Goal: Information Seeking & Learning: Learn about a topic

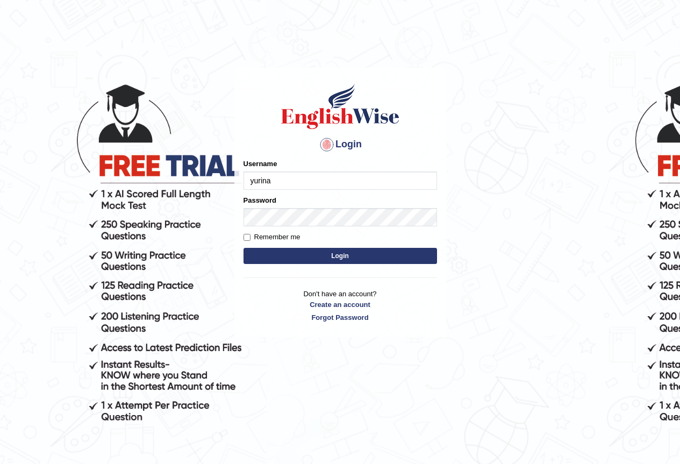
type input "yurina"
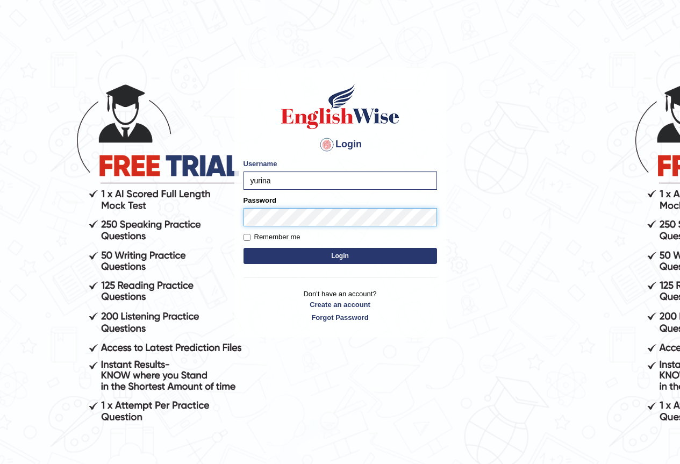
click at [244, 248] on button "Login" at bounding box center [341, 256] width 194 height 16
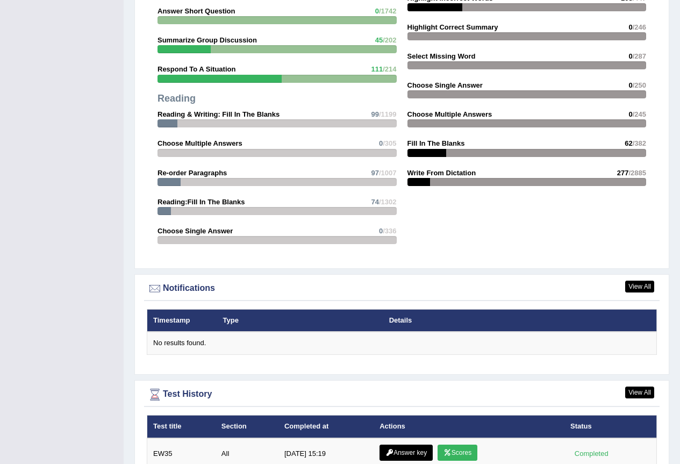
scroll to position [1291, 0]
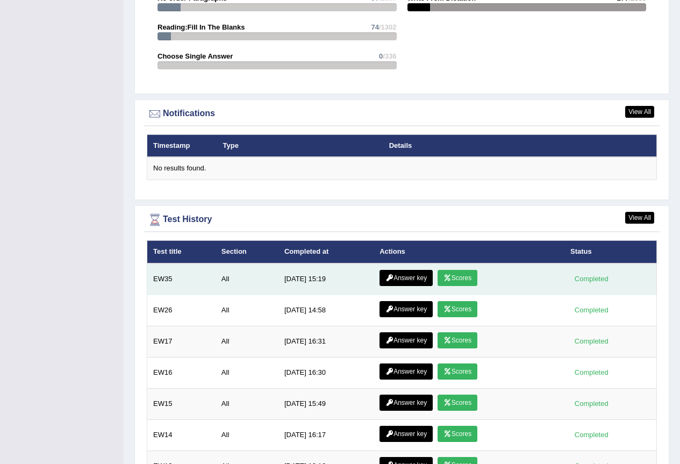
click at [417, 270] on link "Answer key" at bounding box center [406, 278] width 53 height 16
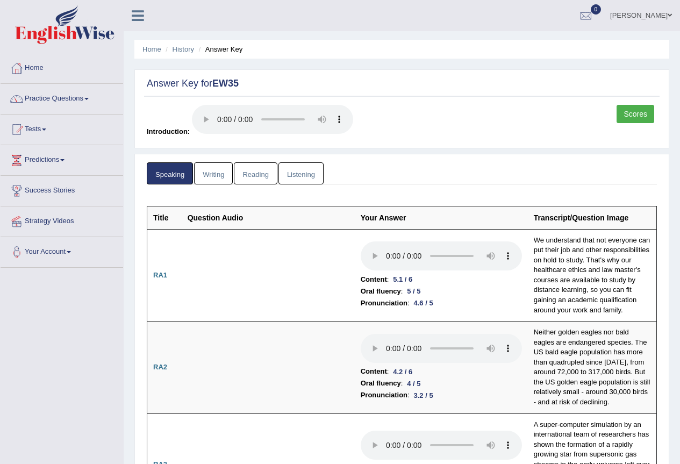
click at [210, 164] on link "Writing" at bounding box center [213, 173] width 39 height 22
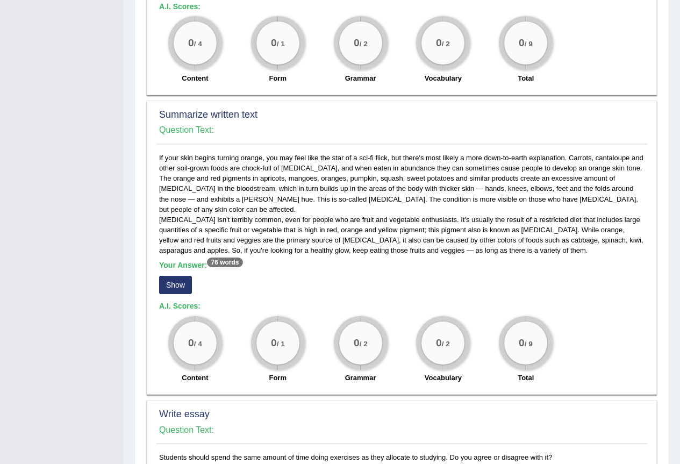
scroll to position [592, 0]
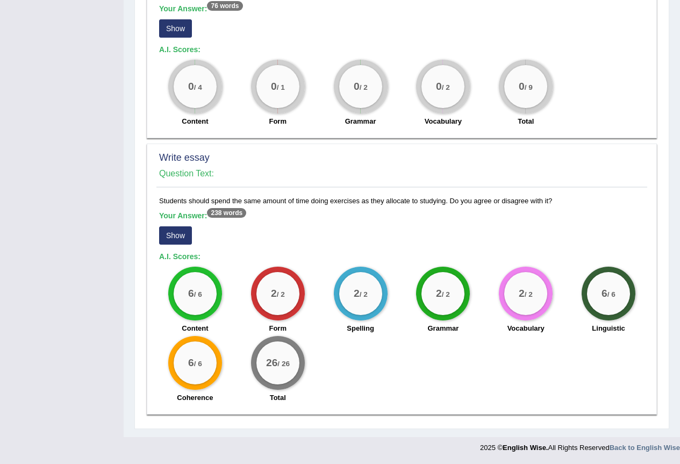
click at [175, 235] on button "Show" at bounding box center [175, 235] width 33 height 18
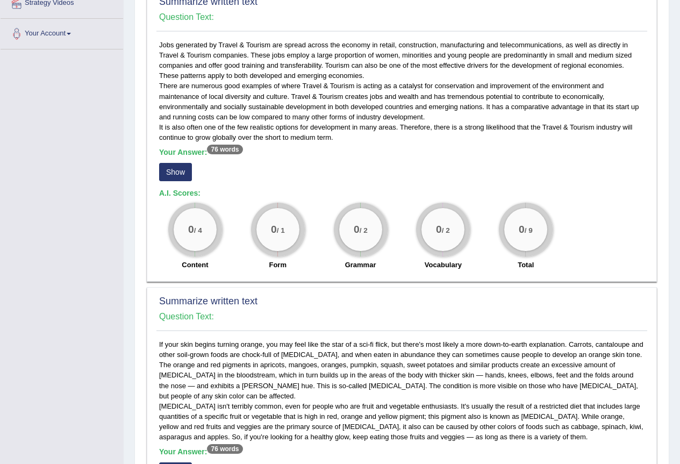
scroll to position [0, 0]
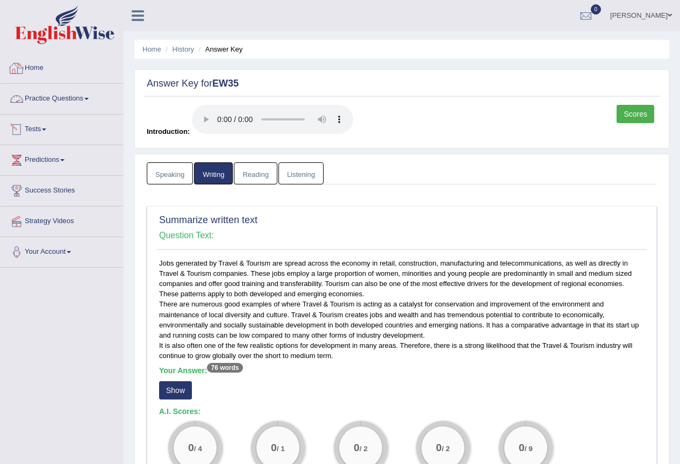
click at [36, 67] on link "Home" at bounding box center [62, 66] width 123 height 27
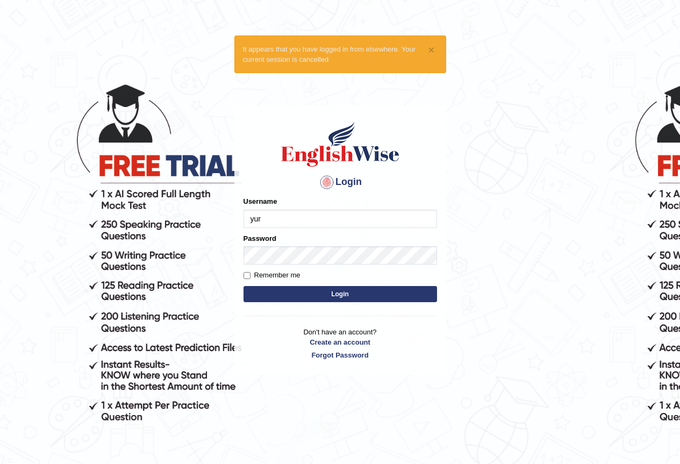
type input "yurina"
click at [293, 297] on button "Login" at bounding box center [341, 294] width 194 height 16
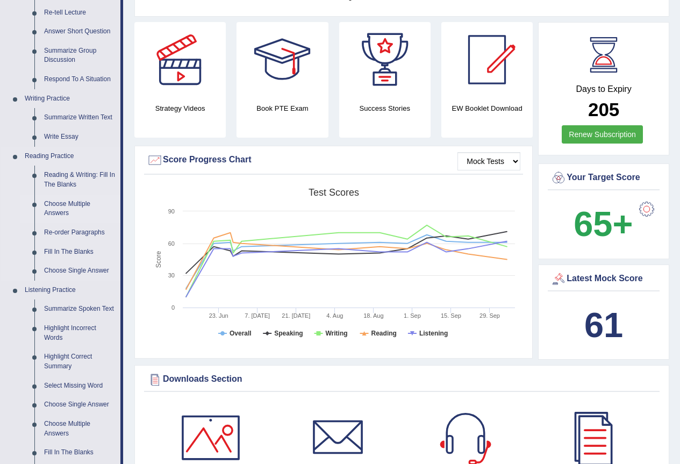
scroll to position [161, 0]
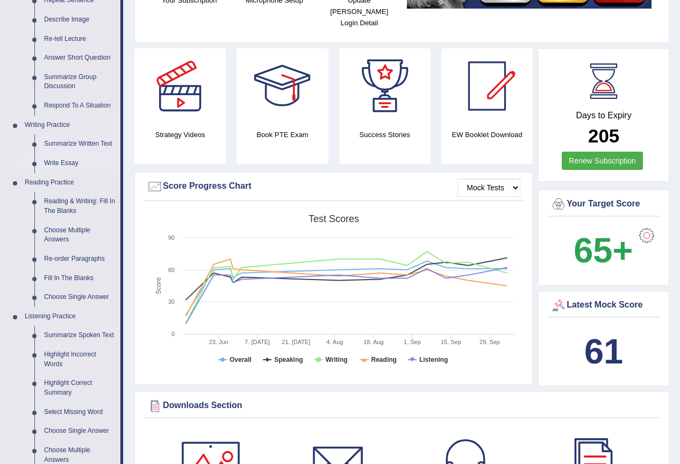
click at [63, 163] on link "Write Essay" at bounding box center [79, 163] width 81 height 19
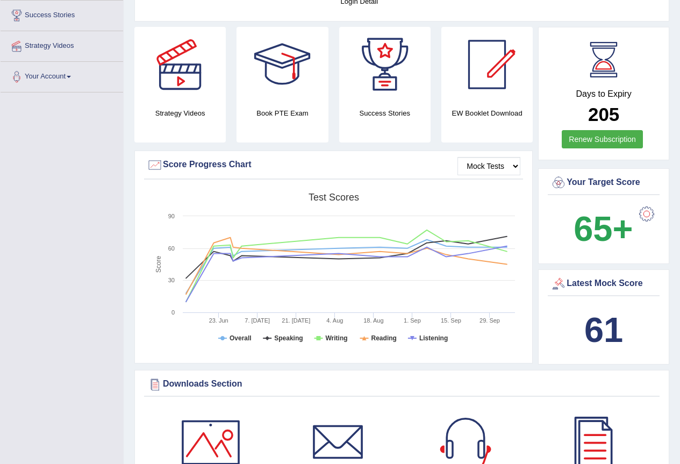
scroll to position [237, 0]
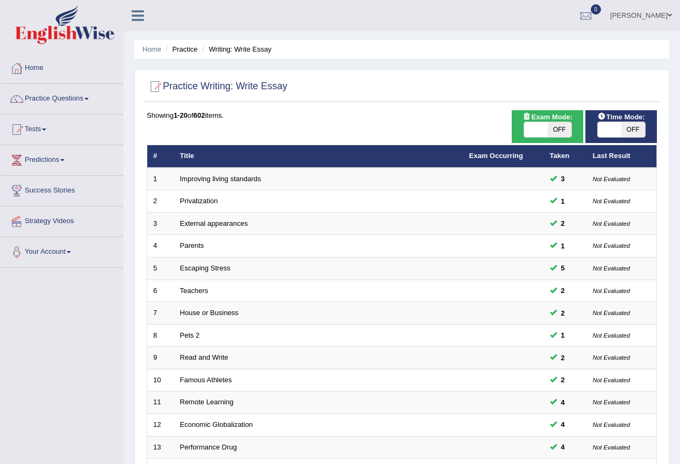
click at [637, 132] on span "OFF" at bounding box center [634, 129] width 24 height 15
checkbox input "true"
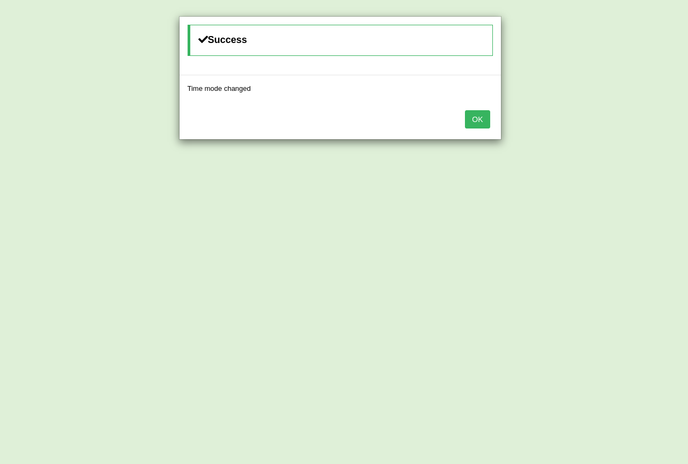
click at [475, 116] on button "OK" at bounding box center [477, 119] width 25 height 18
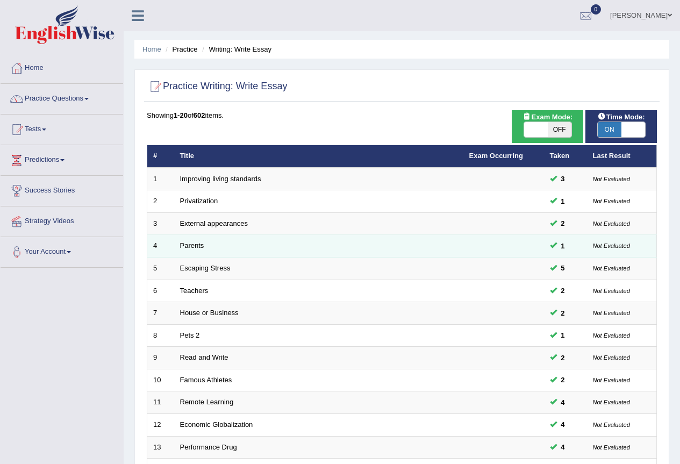
scroll to position [248, 0]
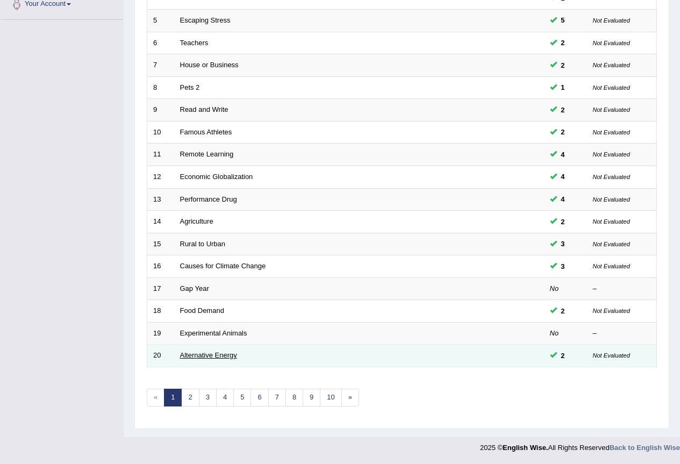
click at [203, 353] on link "Alternative Energy" at bounding box center [208, 355] width 57 height 8
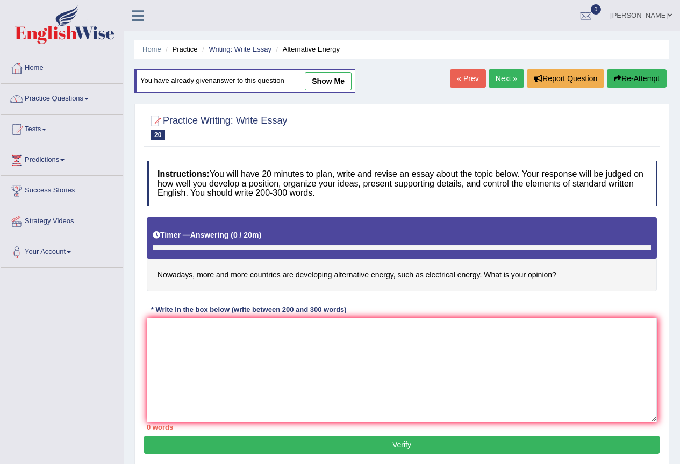
click at [330, 84] on link "show me" at bounding box center [328, 81] width 47 height 18
type textarea "The growing importance of alternative energy has sparked numerous discussions. …"
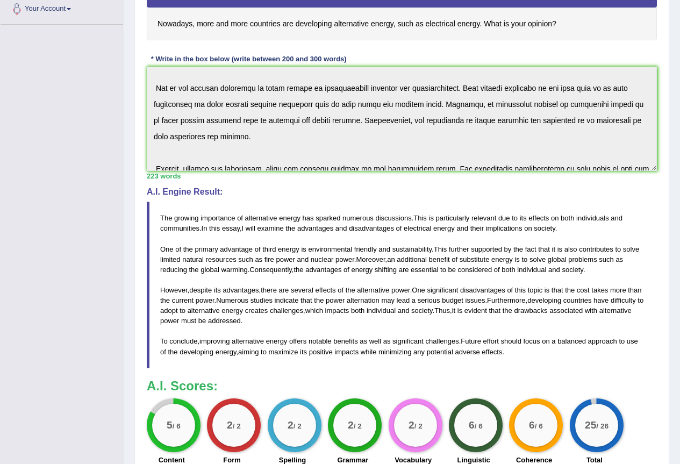
scroll to position [54, 0]
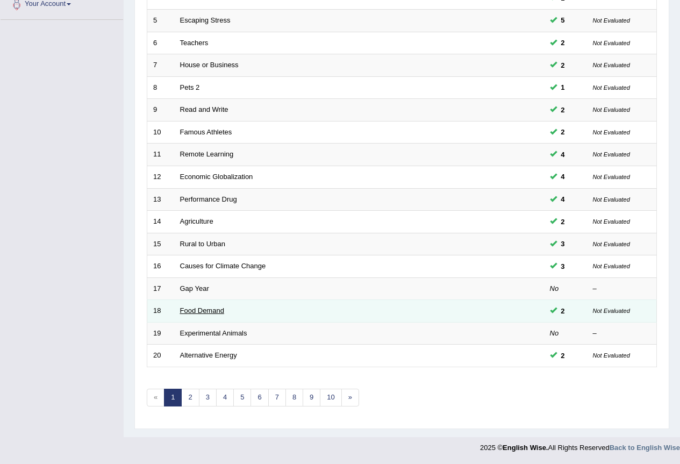
click at [201, 308] on link "Food Demand" at bounding box center [202, 311] width 44 height 8
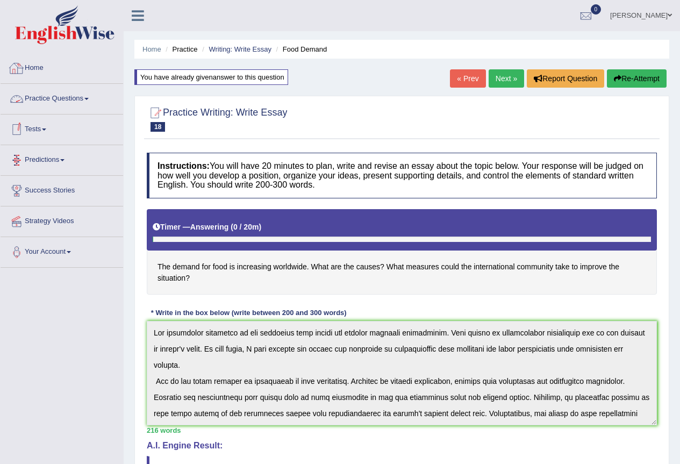
click at [59, 96] on link "Practice Questions" at bounding box center [62, 97] width 123 height 27
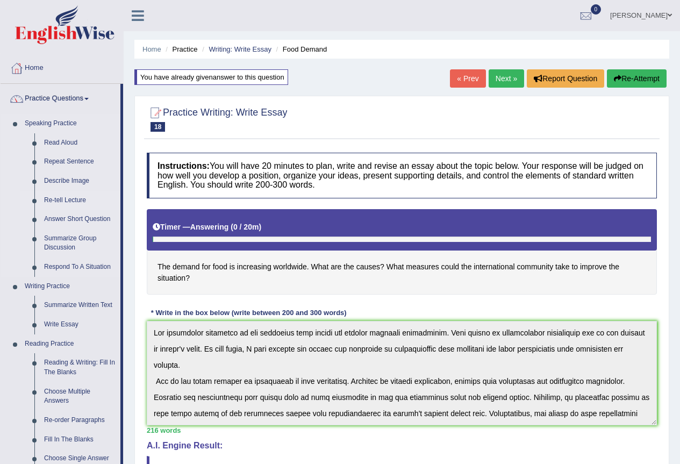
scroll to position [108, 0]
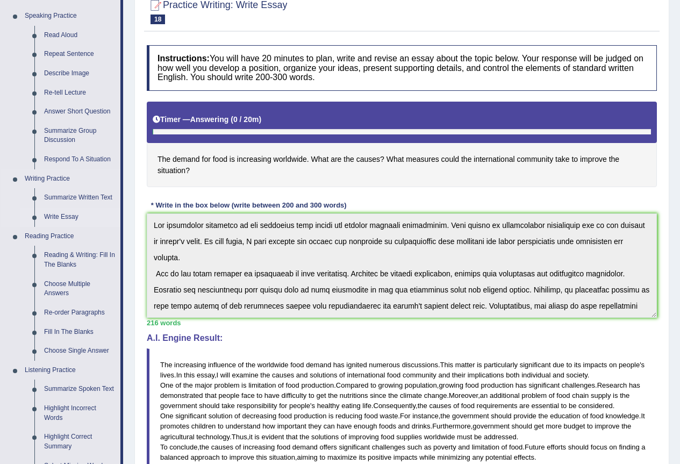
click at [70, 211] on link "Write Essay" at bounding box center [79, 217] width 81 height 19
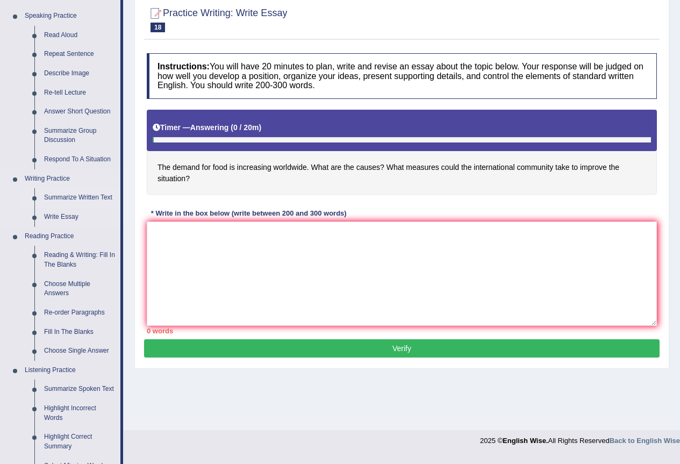
click at [69, 197] on link "Summarize Written Text" at bounding box center [79, 197] width 81 height 19
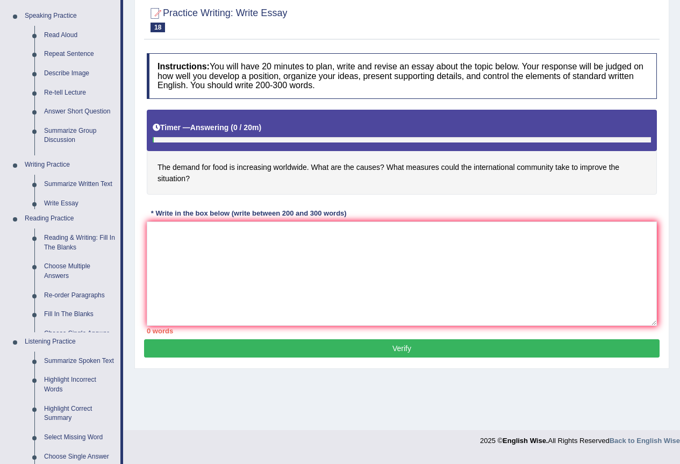
scroll to position [101, 0]
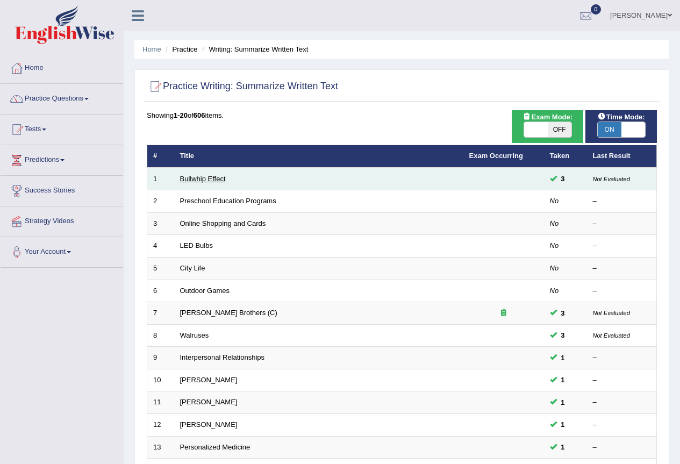
click at [190, 176] on link "Bullwhip Effect" at bounding box center [203, 179] width 46 height 8
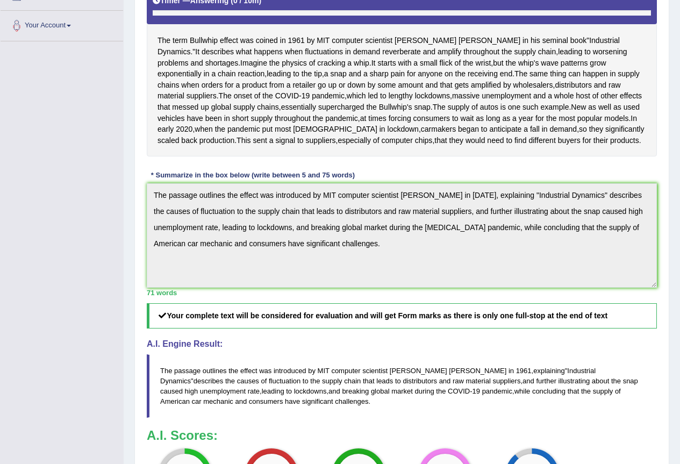
scroll to position [63, 0]
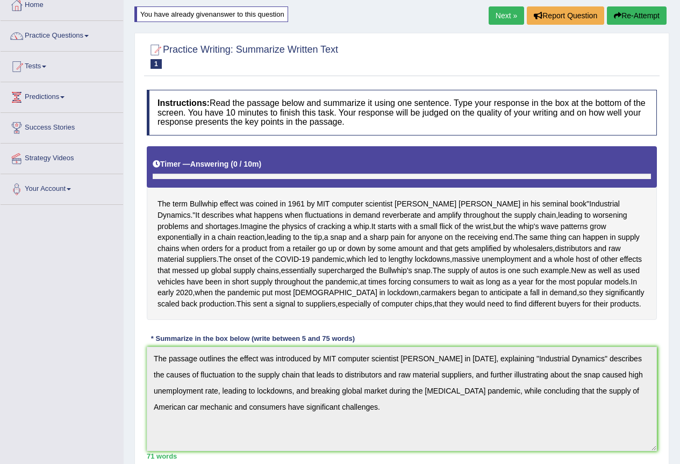
click at [640, 8] on button "Re-Attempt" at bounding box center [637, 15] width 60 height 18
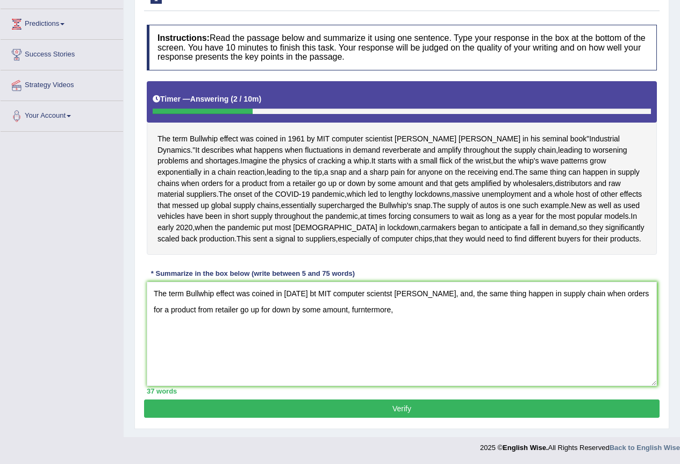
click at [348, 303] on textarea "The term Bullwhip effect was coined in [DATE] bt MIT computer scientst [PERSON_…" at bounding box center [402, 334] width 510 height 104
click at [391, 315] on textarea "The term Bullwhip effect was coined in 1961 bt MIT computer scientst Jay Forres…" at bounding box center [402, 334] width 510 height 104
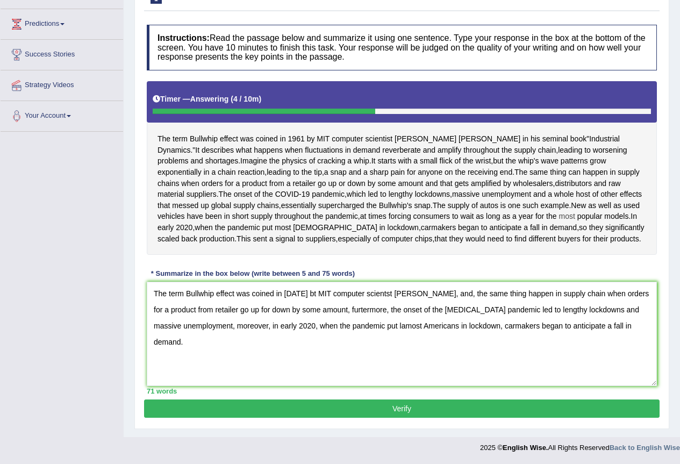
scroll to position [191, 0]
click at [308, 299] on textarea "The term Bullwhip effect was coined in 1961 bt MIT computer scientst Jay Forres…" at bounding box center [402, 334] width 510 height 104
click at [454, 292] on textarea "The term Bullwhip effect was coined in 1961 by MIT computer scientst Jay Forres…" at bounding box center [402, 334] width 510 height 104
click at [555, 178] on span "distributors" at bounding box center [573, 183] width 37 height 11
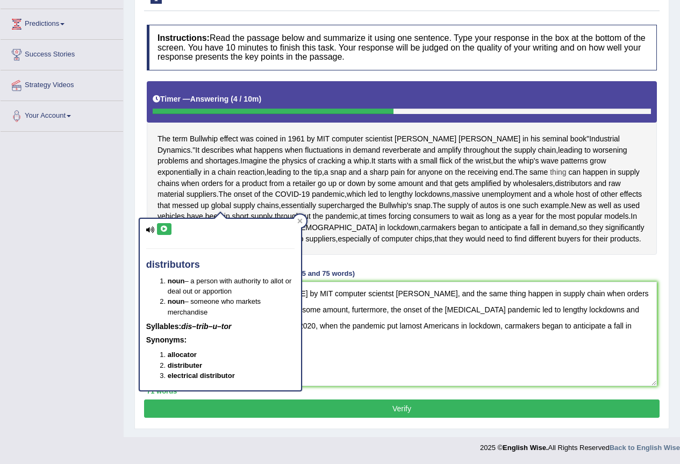
drag, startPoint x: 149, startPoint y: 136, endPoint x: 201, endPoint y: 140, distance: 52.4
click at [201, 140] on div "The term Bullwhip effect was coined in 1961 by MIT computer scientist Jay Forre…" at bounding box center [402, 168] width 510 height 174
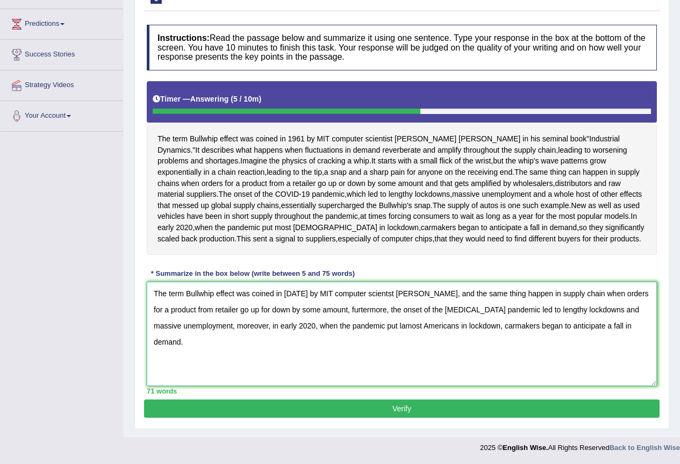
click at [450, 294] on textarea "The term Bullwhip effect was coined in 1961 by MIT computer scientst Jay Forres…" at bounding box center [402, 334] width 510 height 104
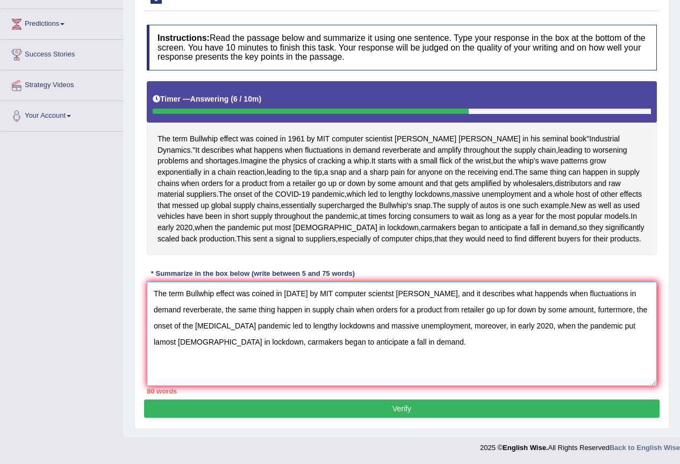
click at [607, 308] on textarea "The term Bullwhip effect was coined in 1961 by MIT computer scientst Jay Forres…" at bounding box center [402, 334] width 510 height 104
drag, startPoint x: 524, startPoint y: 304, endPoint x: 368, endPoint y: 346, distance: 161.5
click at [367, 344] on textarea "The term Bullwhip effect was coined in 1961 by MIT computer scientst Jay Forres…" at bounding box center [402, 334] width 510 height 104
click at [368, 346] on textarea "The term Bullwhip effect was coined in 1961 by MIT computer scientst Jay Forres…" at bounding box center [402, 334] width 510 height 104
drag, startPoint x: 368, startPoint y: 349, endPoint x: 538, endPoint y: 316, distance: 173.0
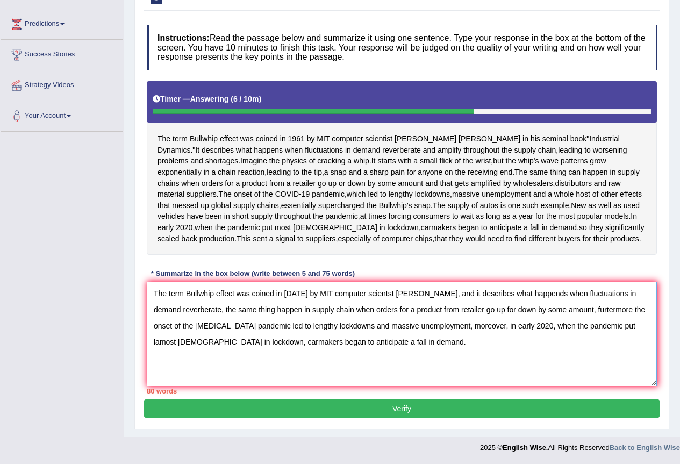
click at [370, 349] on textarea "The term Bullwhip effect was coined in 1961 by MIT computer scientst Jay Forres…" at bounding box center [402, 334] width 510 height 104
drag, startPoint x: 567, startPoint y: 312, endPoint x: 197, endPoint y: 311, distance: 370.0
click at [197, 311] on textarea "The term Bullwhip effect was coined in 1961 by MIT computer scientst Jay Forres…" at bounding box center [402, 334] width 510 height 104
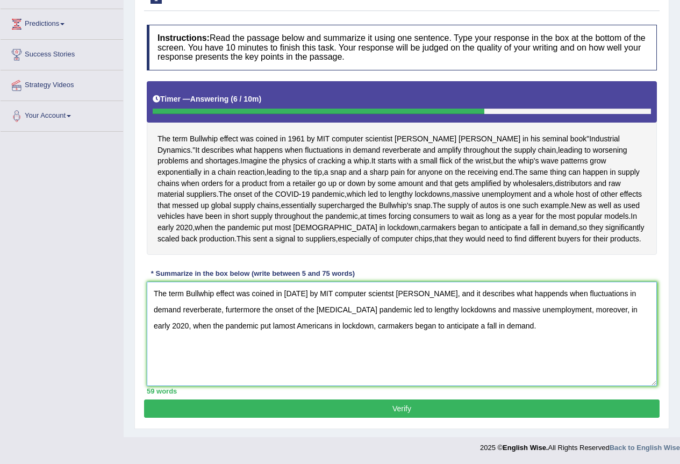
click at [192, 312] on textarea "The term Bullwhip effect was coined in 1961 by MIT computer scientst Jay Forres…" at bounding box center [402, 334] width 510 height 104
click at [308, 309] on textarea "The term Bullwhip effect was coined in 1961 by MIT computer scientst Jay Forres…" at bounding box center [402, 334] width 510 height 104
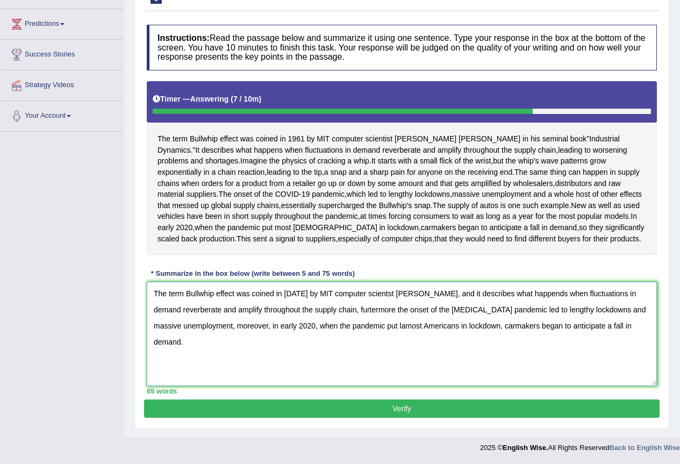
click at [372, 328] on textarea "The term Bullwhip effect was coined in 1961 by MIT computer scientst Jay Forres…" at bounding box center [402, 334] width 510 height 104
click at [373, 325] on textarea "The term Bullwhip effect was coined in 1961 by MIT computer scientst Jay Forres…" at bounding box center [402, 334] width 510 height 104
drag, startPoint x: 234, startPoint y: 294, endPoint x: 217, endPoint y: 294, distance: 16.7
click at [217, 294] on textarea "The term Bullwhip effect was coined in 1961 by MIT computer scientst Jay Forres…" at bounding box center [402, 334] width 510 height 104
drag, startPoint x: 489, startPoint y: 297, endPoint x: 458, endPoint y: 297, distance: 31.2
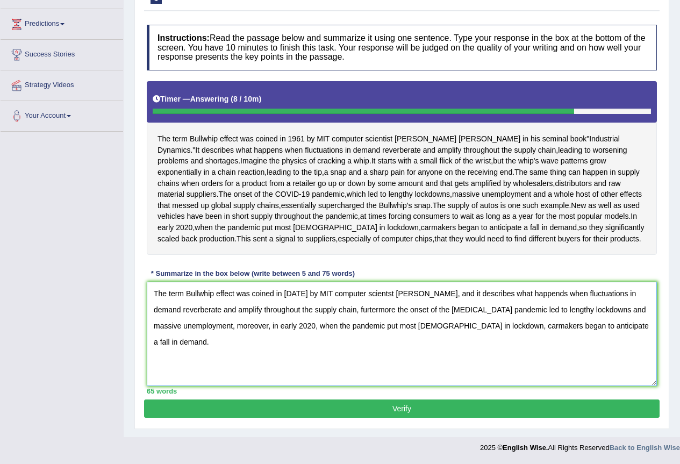
click at [458, 297] on textarea "The term Bullwhip effect was coined in 1961 by MIT computer scientst Jay Forres…" at bounding box center [402, 334] width 510 height 104
drag, startPoint x: 598, startPoint y: 294, endPoint x: 560, endPoint y: 297, distance: 37.8
click at [560, 297] on textarea "The term Bullwhip effect was coined in 1961 by MIT computer scientst Jay Forres…" at bounding box center [402, 334] width 510 height 104
drag, startPoint x: 623, startPoint y: 309, endPoint x: 595, endPoint y: 314, distance: 28.4
click at [595, 314] on textarea "The term Bullwhip effect was coined in 1961 by MIT computer scientst Jay Forres…" at bounding box center [402, 334] width 510 height 104
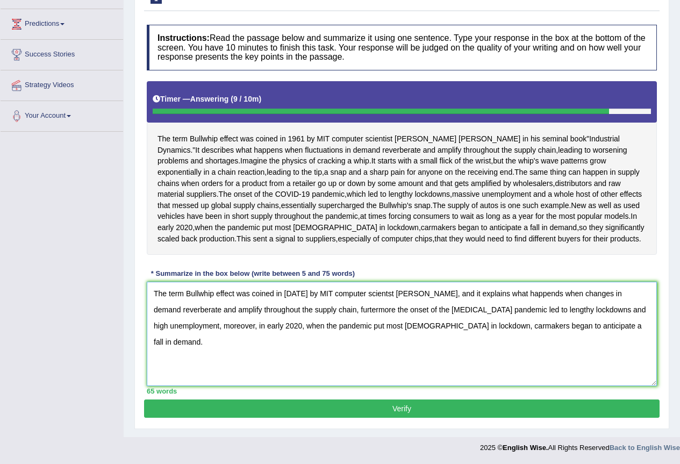
drag, startPoint x: 503, startPoint y: 328, endPoint x: 481, endPoint y: 333, distance: 22.7
click at [481, 333] on textarea "The term Bullwhip effect was coined in 1961 by MIT computer scientst Jay Forres…" at bounding box center [402, 334] width 510 height 104
click at [481, 325] on textarea "The term Bullwhip effect was coined in 1961 by MIT computer scientst Jay Forres…" at bounding box center [402, 334] width 510 height 104
drag, startPoint x: 544, startPoint y: 328, endPoint x: 523, endPoint y: 329, distance: 20.5
click at [523, 329] on textarea "The term Bullwhip effect was coined in 1961 by MIT computer scientst Jay Forres…" at bounding box center [402, 334] width 510 height 104
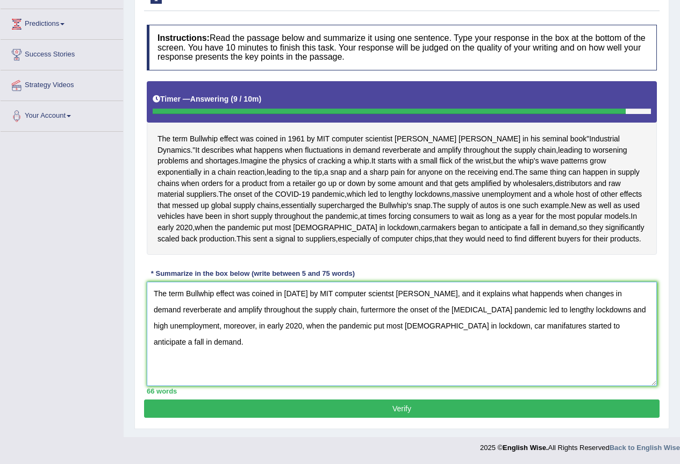
drag, startPoint x: 588, startPoint y: 324, endPoint x: 559, endPoint y: 332, distance: 30.1
click at [559, 332] on textarea "The term Bullwhip effect was coined in 1961 by MIT computer scientst Jay Forres…" at bounding box center [402, 334] width 510 height 104
click at [498, 331] on textarea "The term Bullwhip effect was coined in 1961 by MIT computer scientst Jay Forres…" at bounding box center [402, 334] width 510 height 104
click at [504, 328] on textarea "The term Bullwhip effect was coined in 1961 by MIT computer scientst Jay Forres…" at bounding box center [402, 334] width 510 height 104
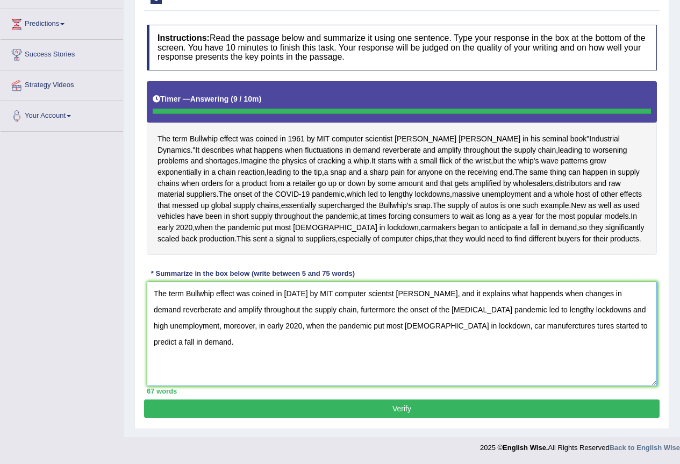
type textarea "The term Bullwhip effect was coined in [DATE] by MIT computer scientst [PERSON_…"
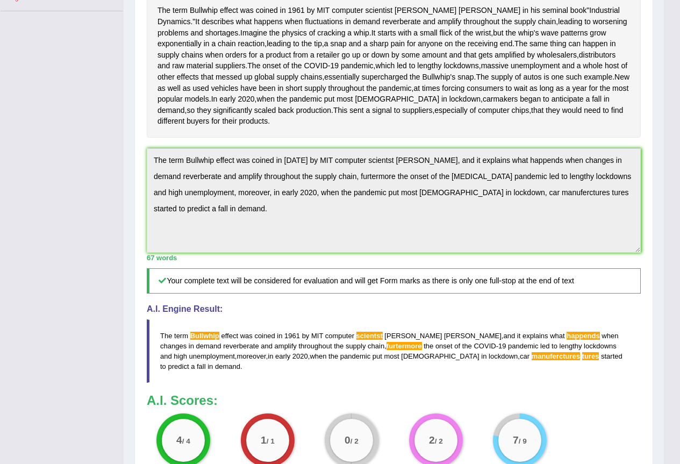
scroll to position [339, 0]
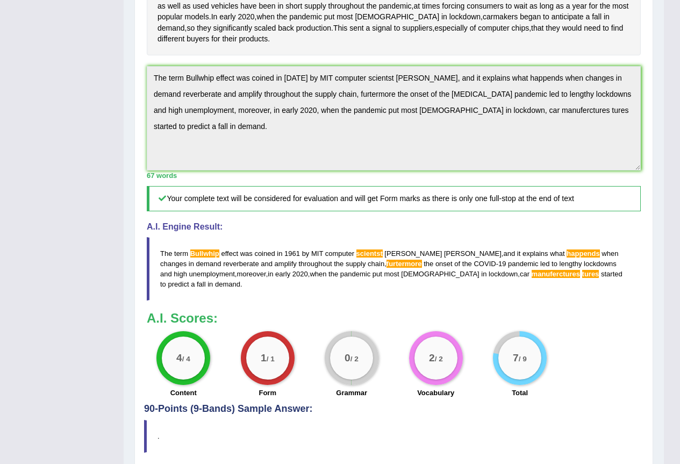
drag, startPoint x: 196, startPoint y: 299, endPoint x: 215, endPoint y: 301, distance: 18.9
click at [215, 258] on span "Bullwhip" at bounding box center [204, 254] width 29 height 8
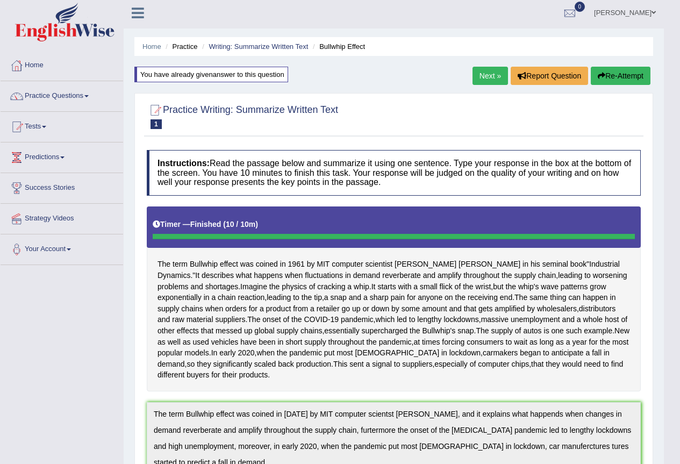
scroll to position [0, 0]
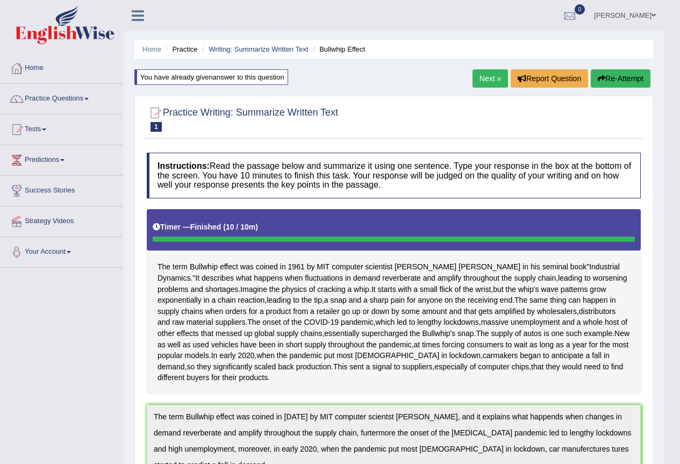
click at [616, 81] on button "Re-Attempt" at bounding box center [621, 78] width 60 height 18
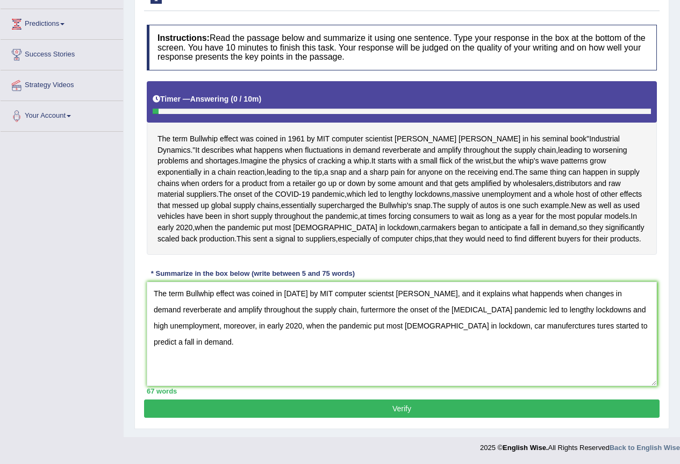
click at [382, 299] on textarea "The term Bullwhip effect was coined in [DATE] by MIT computer scientst [PERSON_…" at bounding box center [402, 334] width 510 height 104
click at [535, 293] on textarea "The term Bullwhip effect was coined in [DATE] by MIT computer scientist [PERSON…" at bounding box center [402, 334] width 510 height 104
click at [344, 310] on textarea "The term Bullwhip effect was coined in [DATE] by MIT computer scientist [PERSON…" at bounding box center [402, 334] width 510 height 104
click at [549, 327] on textarea "The term Bullwhip effect was coined in [DATE] by MIT computer scientist [PERSON…" at bounding box center [402, 334] width 510 height 104
type textarea "The term Bullwhip effect was coined in [DATE] by MIT computer scientist [PERSON…"
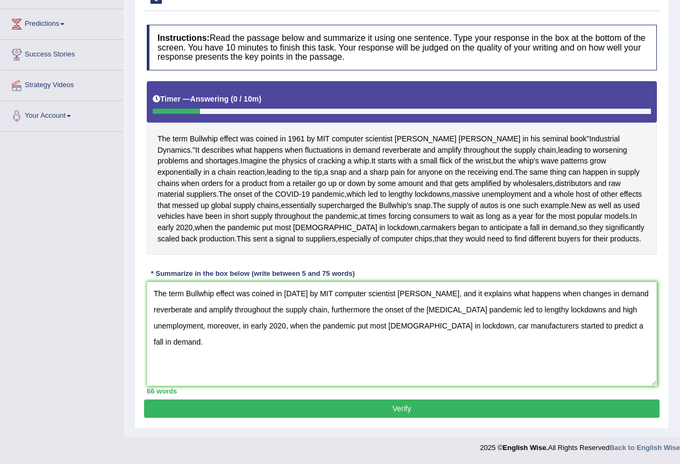
click at [349, 403] on button "Verify" at bounding box center [402, 409] width 516 height 18
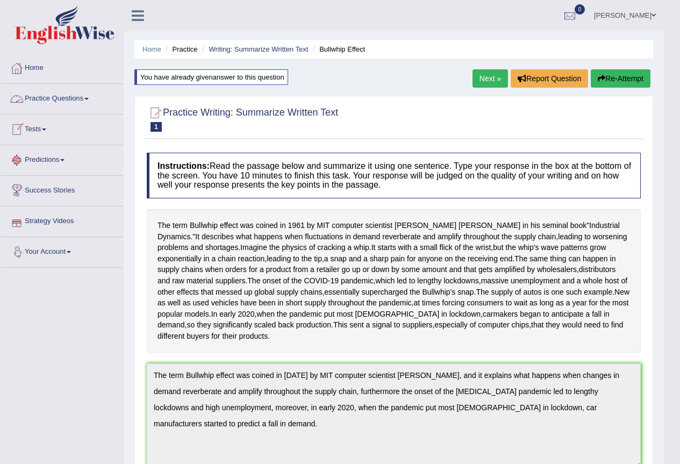
click at [69, 96] on link "Practice Questions" at bounding box center [62, 97] width 123 height 27
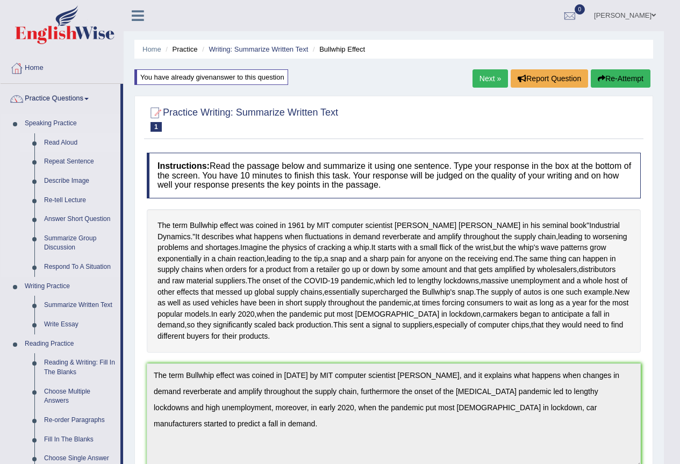
scroll to position [54, 0]
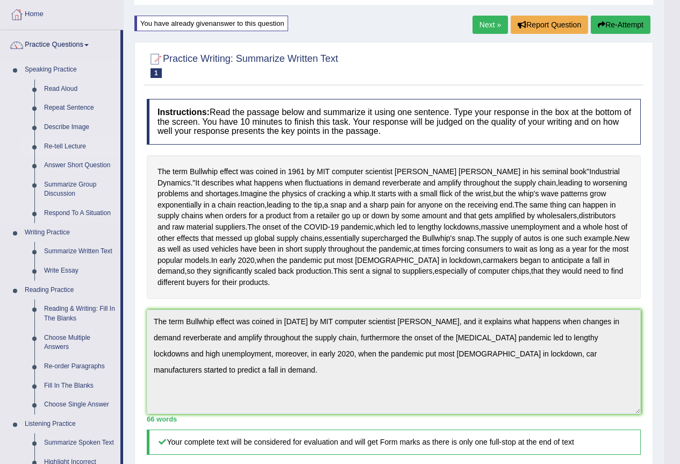
click at [63, 142] on link "Re-tell Lecture" at bounding box center [79, 146] width 81 height 19
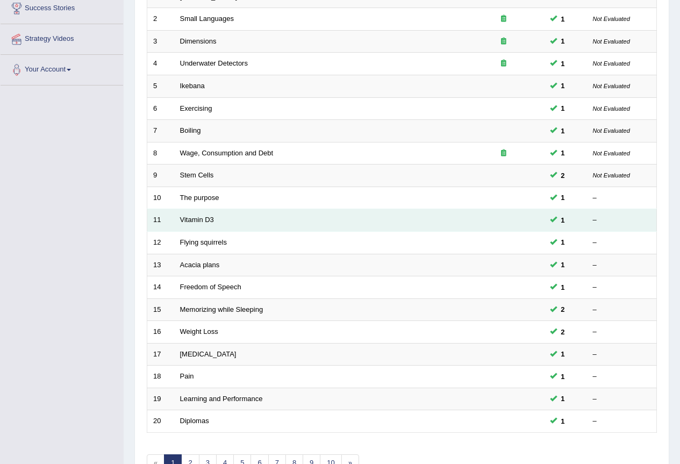
scroll to position [33, 0]
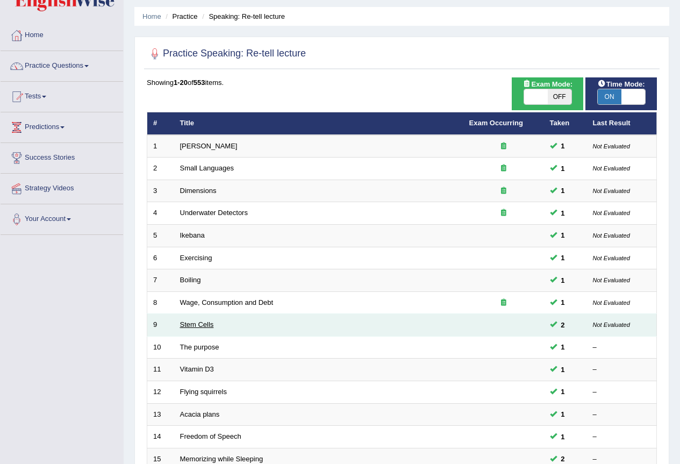
click at [210, 326] on link "Stem Cells" at bounding box center [197, 325] width 34 height 8
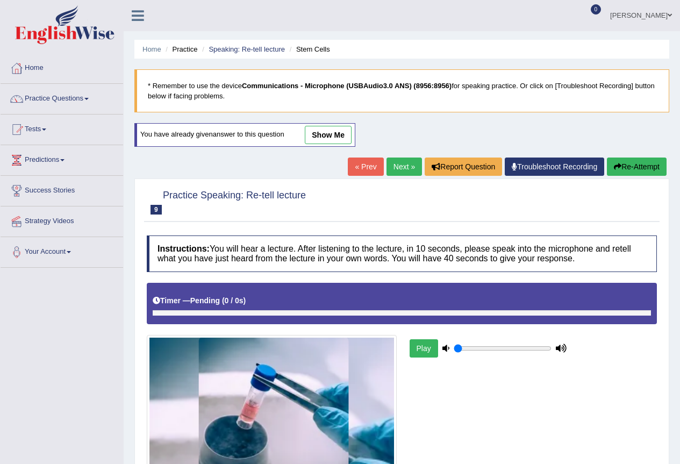
type input "1"
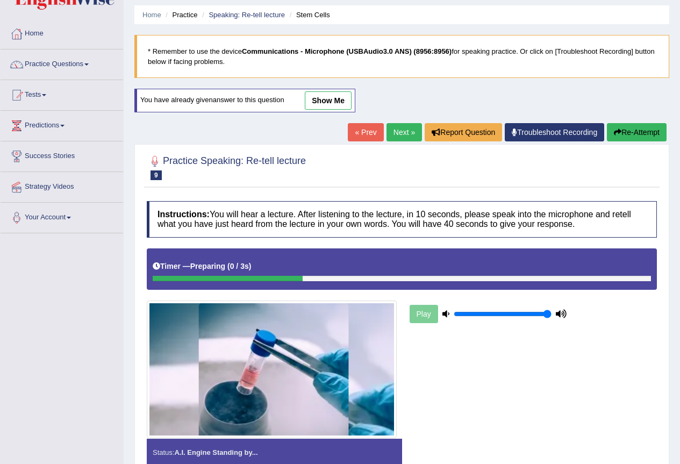
scroll to position [54, 0]
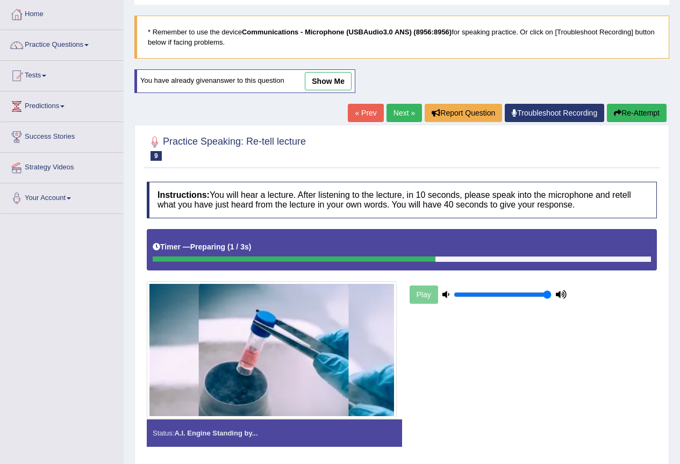
click at [331, 82] on link "show me" at bounding box center [328, 81] width 47 height 18
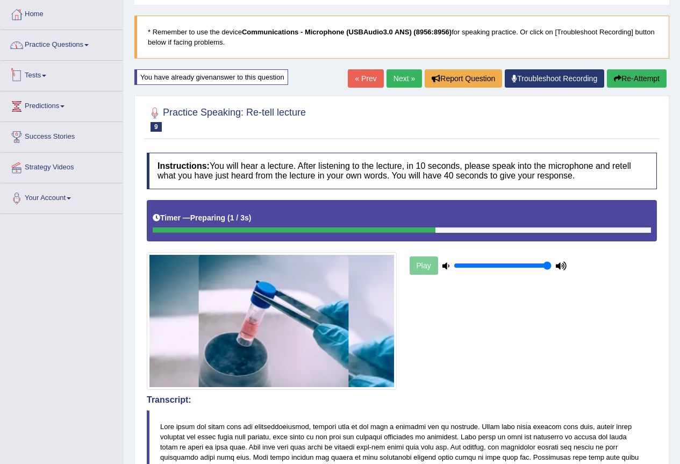
click at [77, 45] on link "Practice Questions" at bounding box center [62, 43] width 123 height 27
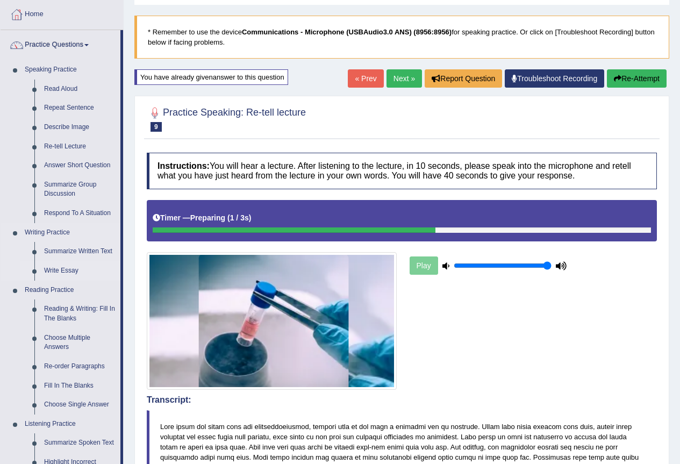
scroll to position [108, 0]
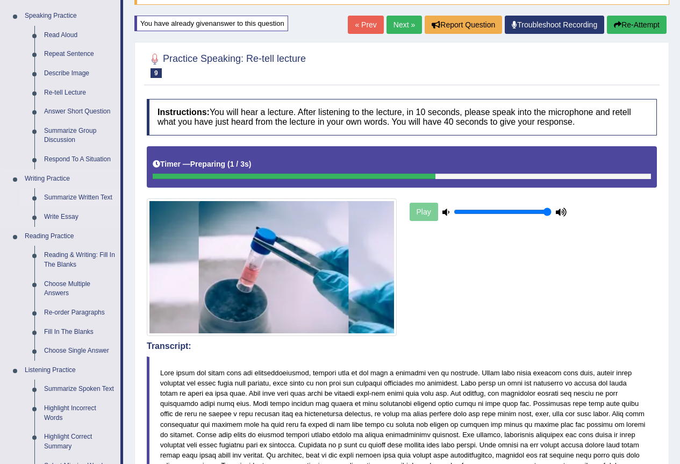
click at [83, 197] on link "Summarize Written Text" at bounding box center [79, 197] width 81 height 19
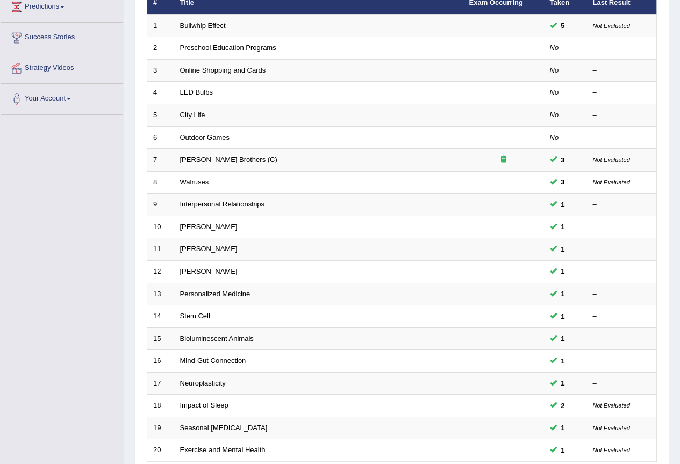
scroll to position [248, 0]
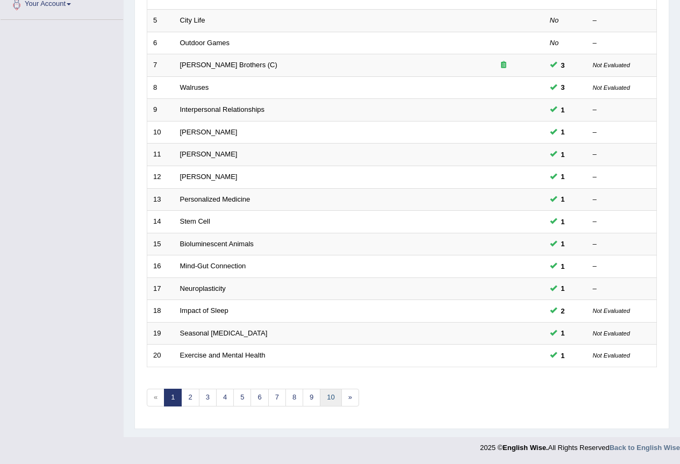
click at [336, 397] on link "10" at bounding box center [331, 398] width 22 height 18
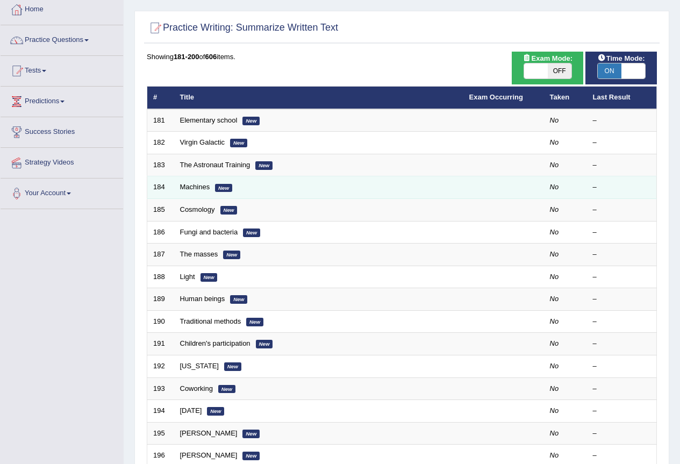
scroll to position [54, 0]
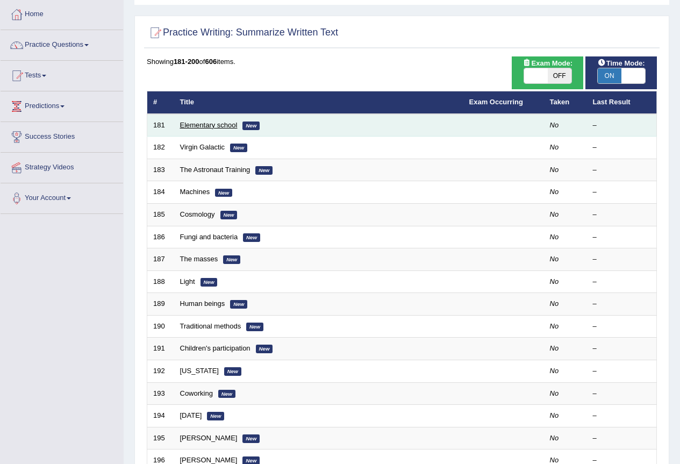
click at [209, 125] on link "Elementary school" at bounding box center [209, 125] width 58 height 8
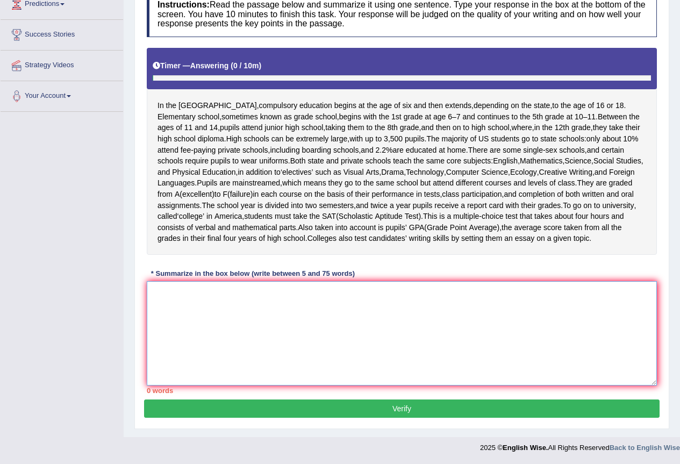
scroll to position [178, 0]
click at [248, 321] on textarea at bounding box center [402, 333] width 510 height 104
type textarea "T"
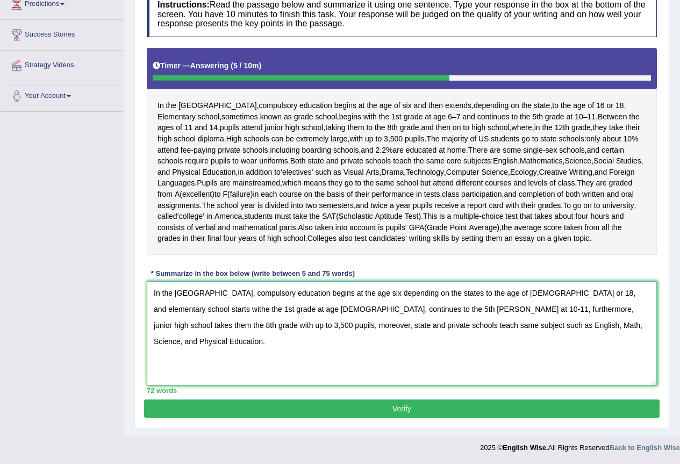
click at [611, 297] on textarea "In the [GEOGRAPHIC_DATA], compulsory education begins at the age six depending …" at bounding box center [402, 333] width 510 height 104
click at [328, 308] on textarea "In the [GEOGRAPHIC_DATA], compulsory education begins at the age six depending …" at bounding box center [402, 333] width 510 height 104
click at [493, 329] on textarea "In the [GEOGRAPHIC_DATA], compulsory education begins at the age six depending …" at bounding box center [402, 333] width 510 height 104
click at [381, 323] on textarea "In the [GEOGRAPHIC_DATA], compulsory education begins at the age six depending …" at bounding box center [402, 333] width 510 height 104
click at [425, 325] on textarea "In the [GEOGRAPHIC_DATA], compulsory education begins at the age six depending …" at bounding box center [402, 333] width 510 height 104
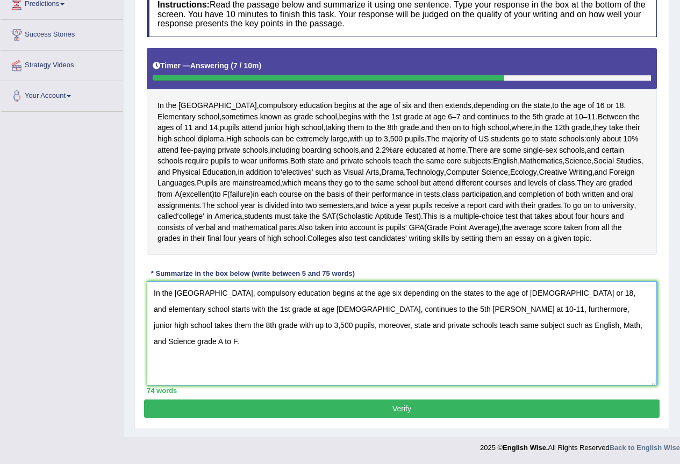
click at [446, 327] on textarea "In the [GEOGRAPHIC_DATA], compulsory education begins at the age six depending …" at bounding box center [402, 333] width 510 height 104
click at [481, 328] on textarea "In the [GEOGRAPHIC_DATA], compulsory education begins at the age six depending …" at bounding box center [402, 333] width 510 height 104
click at [452, 328] on textarea "In the [GEOGRAPHIC_DATA], compulsory education begins at the age six depending …" at bounding box center [402, 333] width 510 height 104
click at [495, 295] on textarea "In the [GEOGRAPHIC_DATA], compulsory education begins at the age six depending …" at bounding box center [402, 333] width 510 height 104
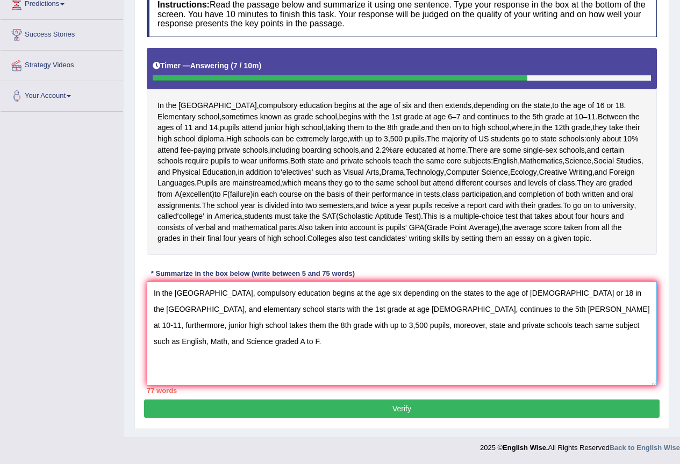
drag, startPoint x: 197, startPoint y: 291, endPoint x: 120, endPoint y: 291, distance: 76.9
click at [120, 291] on div "Toggle navigation Home Practice Questions Speaking Practice Read Aloud Repeat S…" at bounding box center [340, 151] width 680 height 615
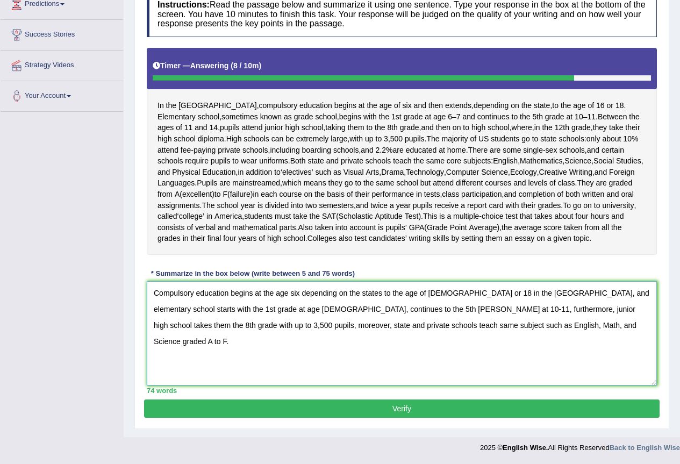
click at [496, 293] on textarea "Compulsory education begins at the age six depending on the states to the age o…" at bounding box center [402, 333] width 510 height 104
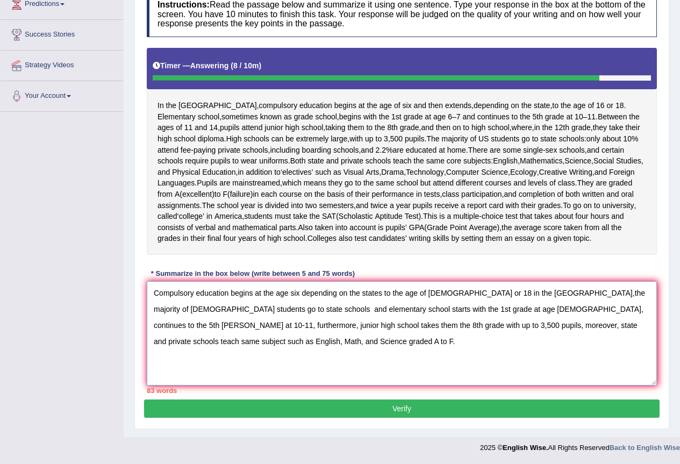
drag, startPoint x: 378, startPoint y: 308, endPoint x: 180, endPoint y: 315, distance: 198.1
click at [180, 315] on textarea "Compulsory education begins at the age six depending on the states to the age o…" at bounding box center [402, 333] width 510 height 104
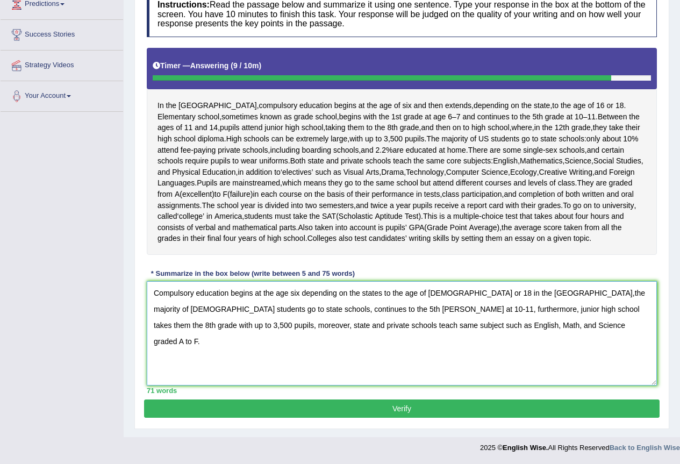
click at [496, 299] on textarea "Compulsory education begins at the age six depending on the states to the age o…" at bounding box center [402, 333] width 510 height 104
drag, startPoint x: 297, startPoint y: 308, endPoint x: 328, endPoint y: 310, distance: 30.2
click at [298, 309] on textarea "Compulsory education begins at the age six depending on the states to the age o…" at bounding box center [402, 333] width 510 height 104
click at [258, 312] on textarea "Compulsory education begins at the age six depending on the states to the age o…" at bounding box center [402, 333] width 510 height 104
click at [300, 309] on textarea "Compulsory education begins at the age six depending on the states to the age o…" at bounding box center [402, 333] width 510 height 104
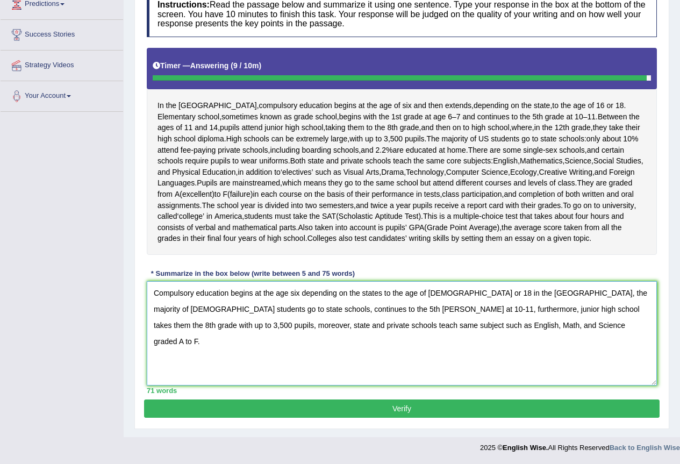
type textarea "Compulsory education begins at the age six depending on the states to the age o…"
click at [407, 413] on button "Verify" at bounding box center [402, 409] width 516 height 18
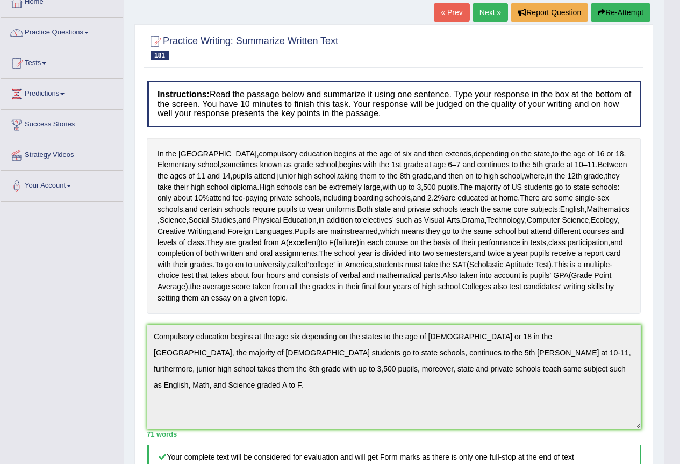
scroll to position [54, 0]
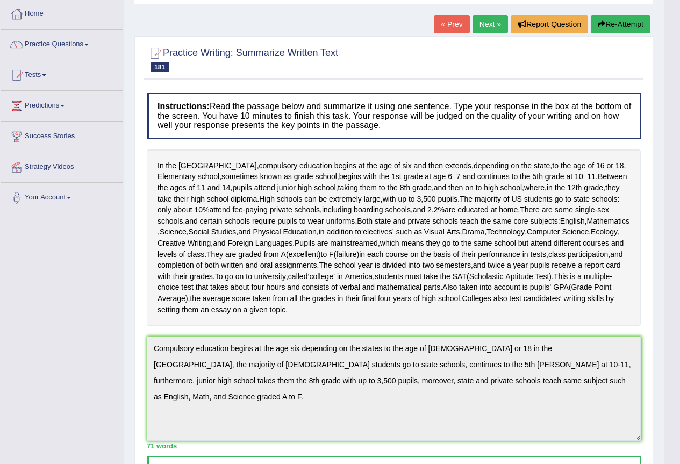
click at [623, 16] on button "Re-Attempt" at bounding box center [621, 24] width 60 height 18
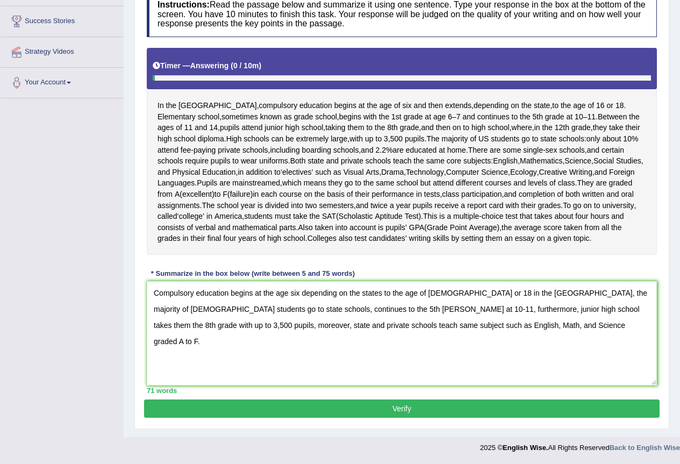
click at [265, 312] on textarea "Compulsory education begins at the age six depending on the states to the age o…" at bounding box center [402, 333] width 510 height 104
click at [345, 325] on textarea "Compulsory education begins at the age six depending on the states to the age o…" at bounding box center [402, 333] width 510 height 104
click at [298, 310] on textarea "Compulsory education begins at the age six depending on the states to the age o…" at bounding box center [402, 333] width 510 height 104
click at [182, 310] on textarea "Compulsory education begins at the age six depending on the states to the age o…" at bounding box center [402, 333] width 510 height 104
click at [259, 312] on textarea "Compulsory education begins at the age six depending on the states to the age o…" at bounding box center [402, 333] width 510 height 104
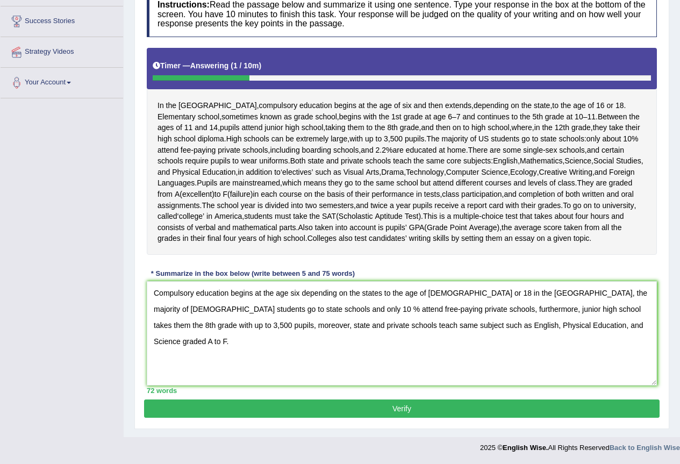
click at [525, 328] on textarea "Compulsory education begins at the age six depending on the states to the age o…" at bounding box center [402, 333] width 510 height 104
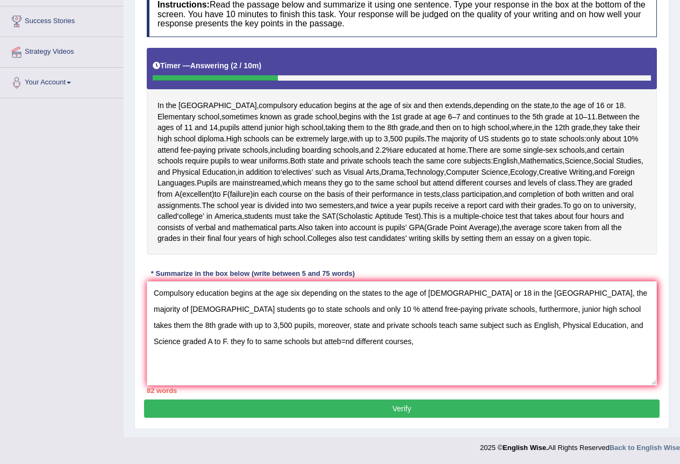
drag, startPoint x: 521, startPoint y: 325, endPoint x: 527, endPoint y: 343, distance: 18.2
click at [527, 343] on textarea "Compulsory education begins at the age six depending on the states to the age o…" at bounding box center [402, 333] width 510 height 104
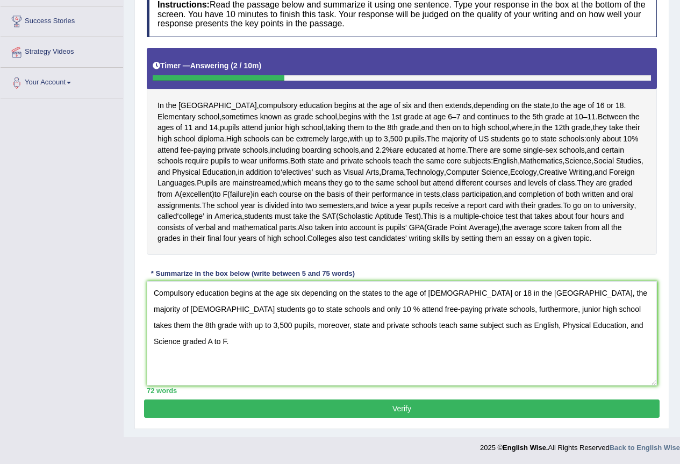
drag, startPoint x: 613, startPoint y: 307, endPoint x: 390, endPoint y: 313, distance: 222.8
click at [390, 313] on textarea "Compulsory education begins at the age six depending on the states to the age o…" at bounding box center [402, 333] width 510 height 104
click at [410, 309] on textarea "Compulsory education begins at the age six depending on the states to the age o…" at bounding box center [402, 333] width 510 height 104
drag, startPoint x: 403, startPoint y: 305, endPoint x: 394, endPoint y: 307, distance: 9.4
click at [394, 307] on textarea "Compulsory education begins at the age six depending on the states to the age o…" at bounding box center [402, 333] width 510 height 104
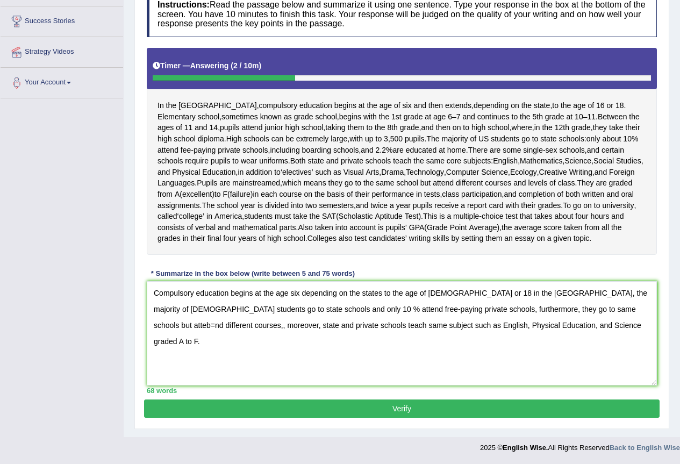
drag, startPoint x: 406, startPoint y: 312, endPoint x: 392, endPoint y: 312, distance: 13.4
click at [392, 312] on textarea "Compulsory education begins at the age six depending on the states to the age o…" at bounding box center [402, 333] width 510 height 104
click at [524, 313] on textarea "Compulsory education begins at the age six depending on the states to the age o…" at bounding box center [402, 333] width 510 height 104
click at [581, 311] on textarea "Compulsory education begins at the age six depending on the states to the age o…" at bounding box center [402, 333] width 510 height 104
drag, startPoint x: 392, startPoint y: 309, endPoint x: 582, endPoint y: 315, distance: 189.9
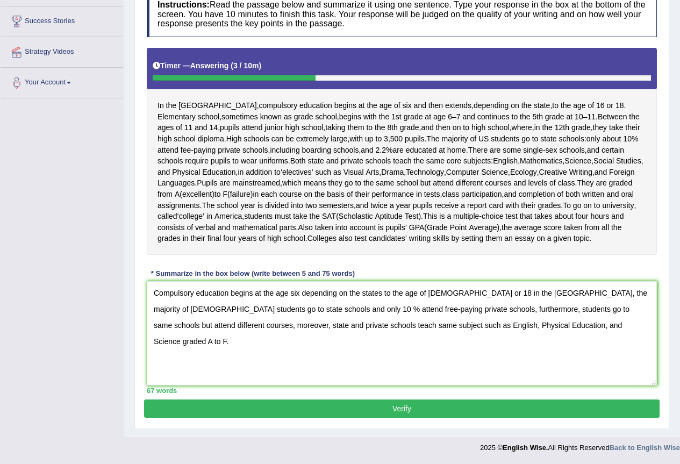
click at [582, 315] on textarea "Compulsory education begins at the age six depending on the states to the age o…" at bounding box center [402, 333] width 510 height 104
click at [603, 315] on textarea "Compulsory education begins at the age six depending on the states to the age o…" at bounding box center [402, 333] width 510 height 104
click at [615, 314] on textarea "Compulsory education begins at the age six depending on the states to the age o…" at bounding box center [402, 333] width 510 height 104
click at [619, 314] on textarea "Compulsory education begins at the age six depending on the states to the age o…" at bounding box center [402, 333] width 510 height 104
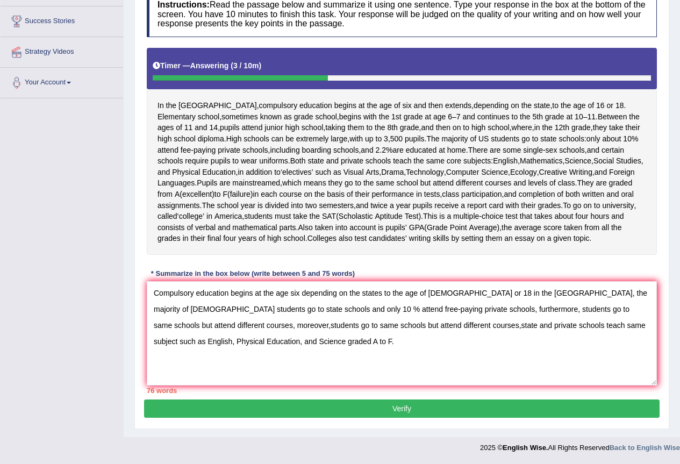
click at [618, 311] on textarea "Compulsory education begins at the age six depending on the states to the age o…" at bounding box center [402, 333] width 510 height 104
drag, startPoint x: 312, startPoint y: 330, endPoint x: 620, endPoint y: 310, distance: 308.8
click at [620, 310] on textarea "Compulsory education begins at the age six depending on the states to the age o…" at bounding box center [402, 333] width 510 height 104
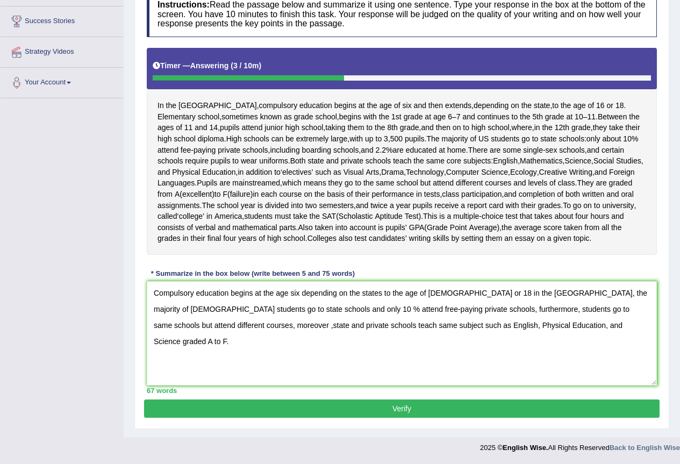
click at [537, 329] on textarea "Compulsory education begins at the age six depending on the states to the age o…" at bounding box center [402, 333] width 510 height 104
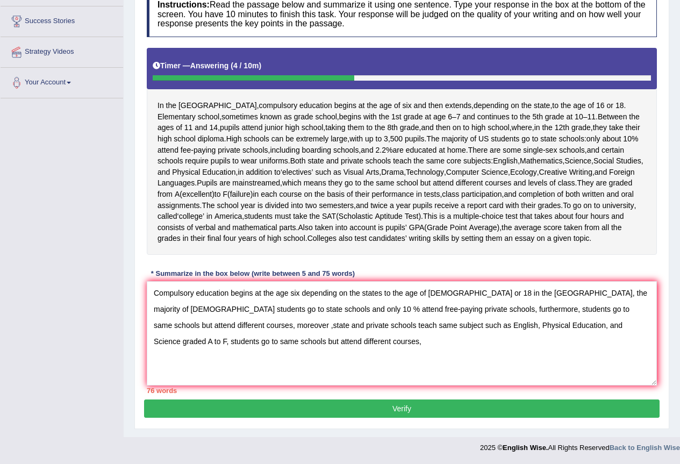
drag, startPoint x: 584, startPoint y: 309, endPoint x: 393, endPoint y: 315, distance: 191.0
click at [393, 315] on textarea "Compulsory education begins at the age six depending on the states to the age o…" at bounding box center [402, 333] width 510 height 104
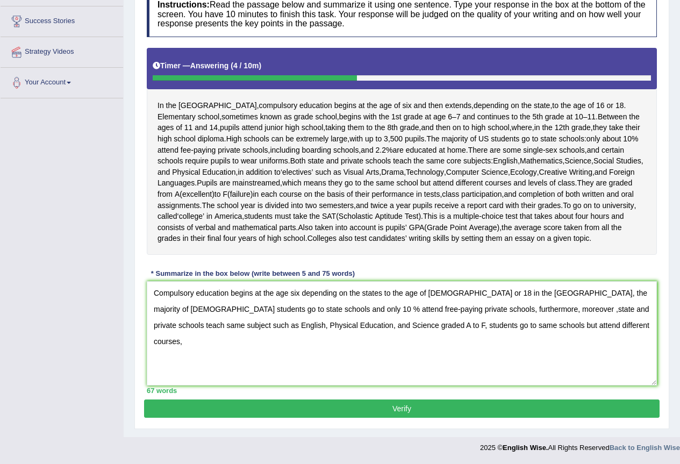
drag, startPoint x: 427, startPoint y: 313, endPoint x: 389, endPoint y: 312, distance: 38.2
click at [389, 312] on textarea "Compulsory education begins at the age six depending on the states to the age o…" at bounding box center [402, 333] width 510 height 104
click at [285, 328] on textarea "Compulsory education begins at the age six depending on the states to the age o…" at bounding box center [402, 333] width 510 height 104
paste textarea "moreover ,"
click at [316, 323] on textarea "Compulsory education begins at the age six depending on the states to the age o…" at bounding box center [402, 333] width 510 height 104
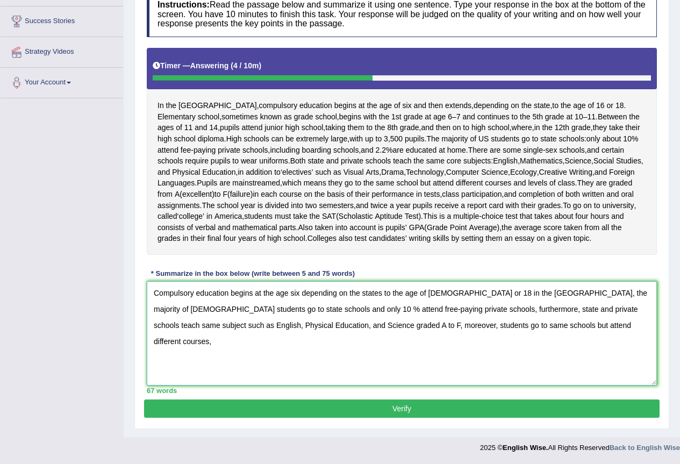
type textarea "Compulsory education begins at the age six depending on the states to the age o…"
click at [310, 408] on button "Verify" at bounding box center [402, 409] width 516 height 18
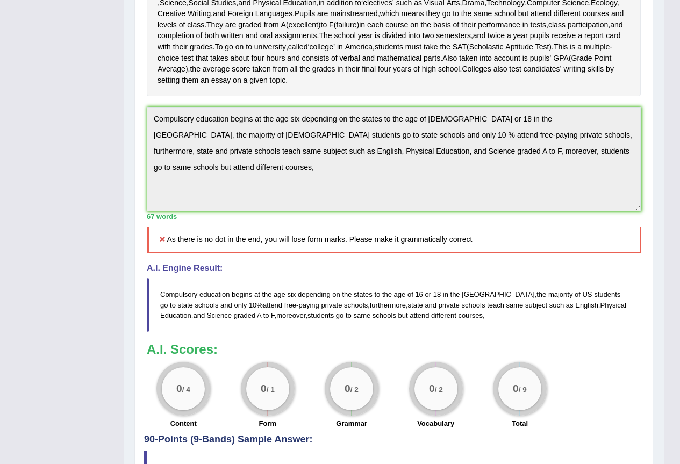
scroll to position [60, 0]
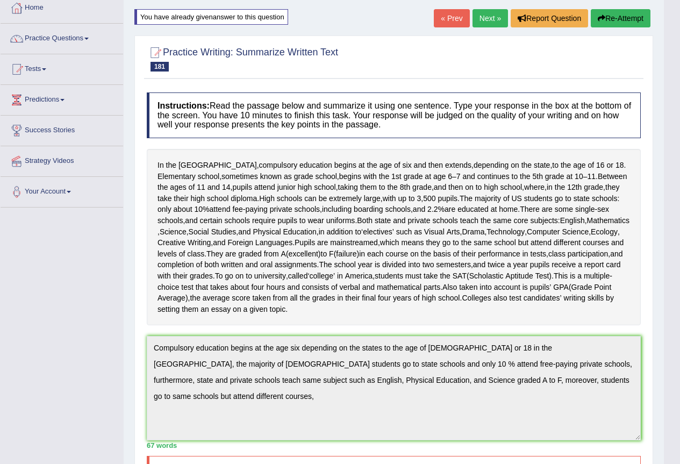
click at [632, 22] on button "Re-Attempt" at bounding box center [621, 18] width 60 height 18
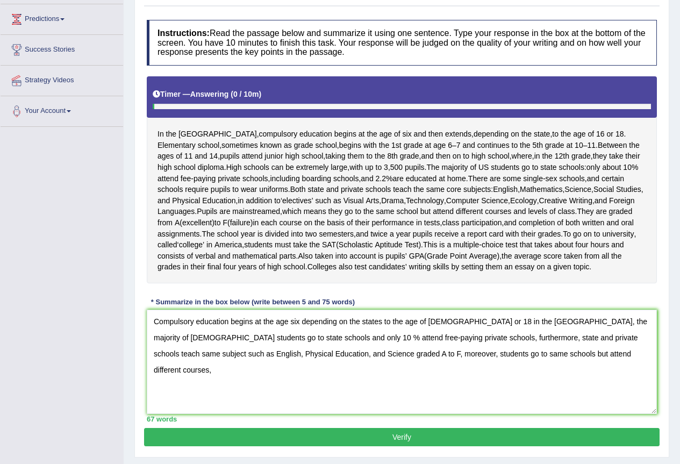
scroll to position [191, 0]
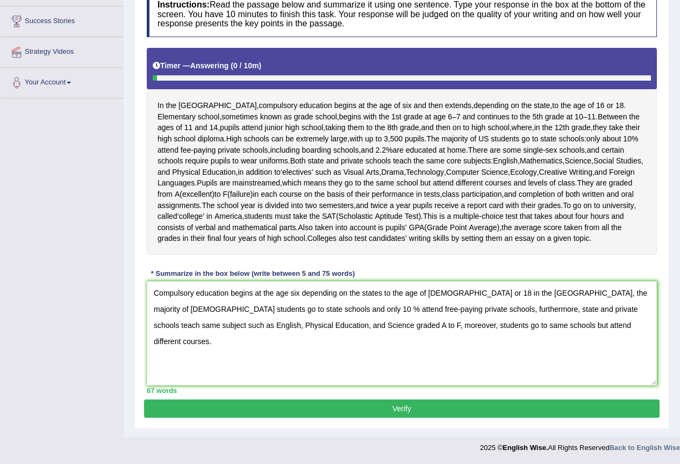
type textarea "Compulsory education begins at the age six depending on the states to the age o…"
click at [437, 405] on button "Verify" at bounding box center [402, 409] width 516 height 18
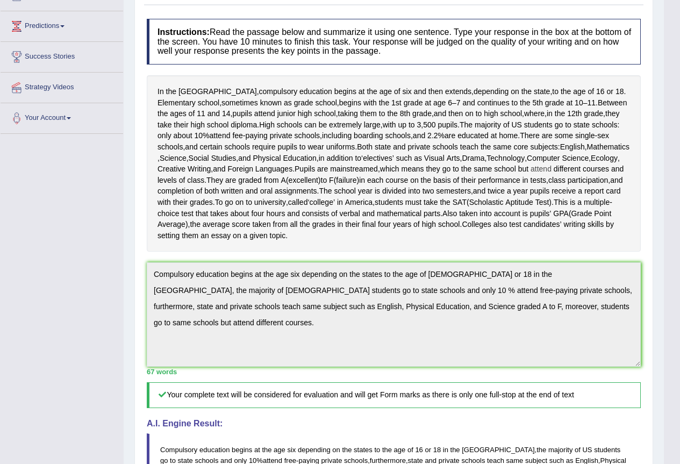
scroll to position [0, 0]
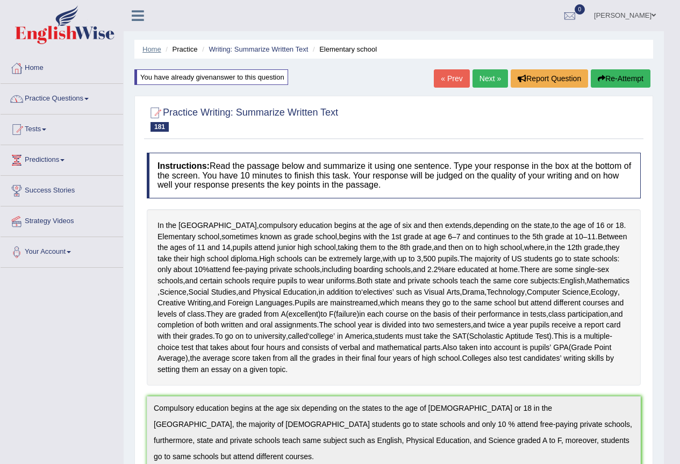
click at [154, 49] on link "Home" at bounding box center [152, 49] width 19 height 8
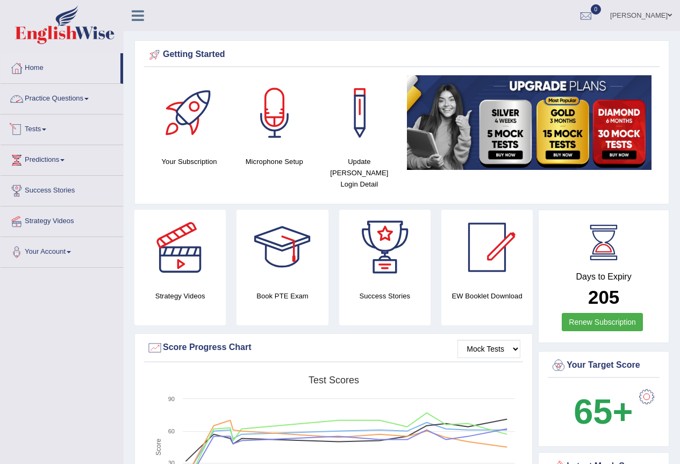
click at [61, 94] on link "Practice Questions" at bounding box center [62, 97] width 123 height 27
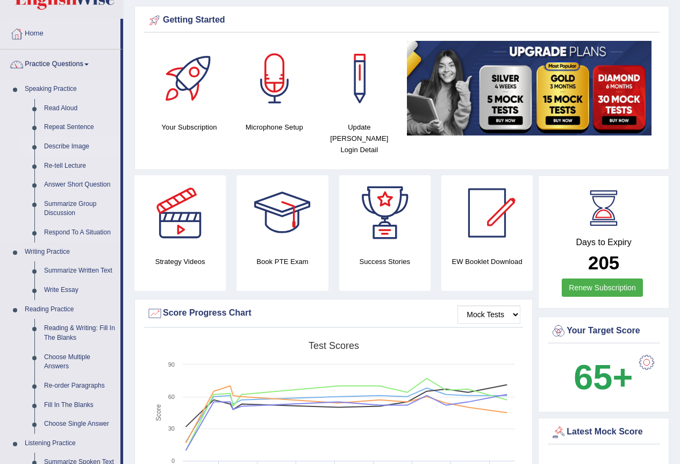
scroll to position [54, 0]
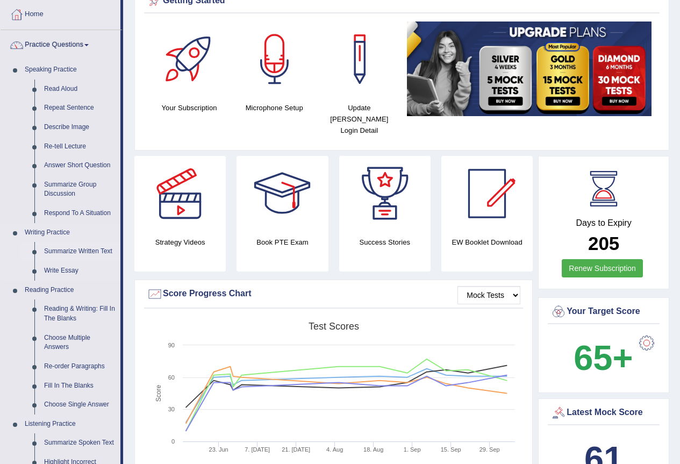
click at [71, 249] on link "Summarize Written Text" at bounding box center [79, 251] width 81 height 19
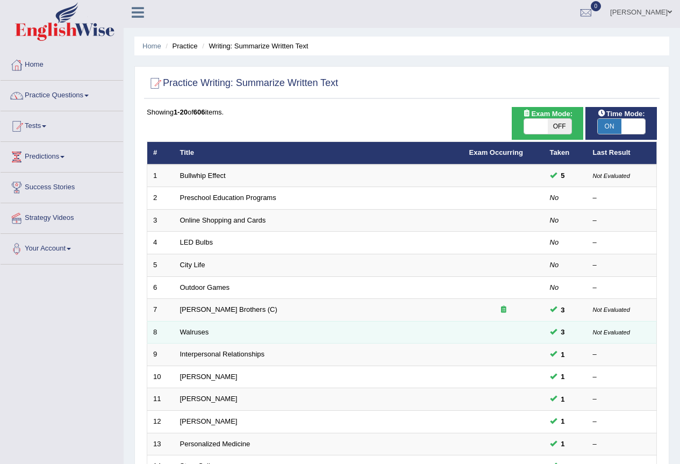
scroll to position [248, 0]
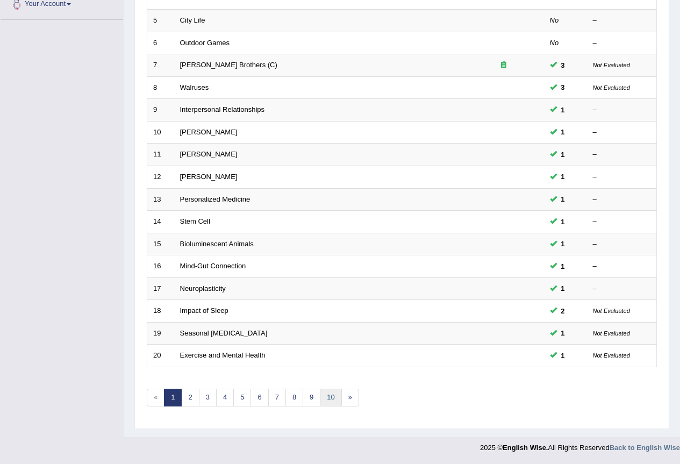
click at [326, 399] on link "10" at bounding box center [331, 398] width 22 height 18
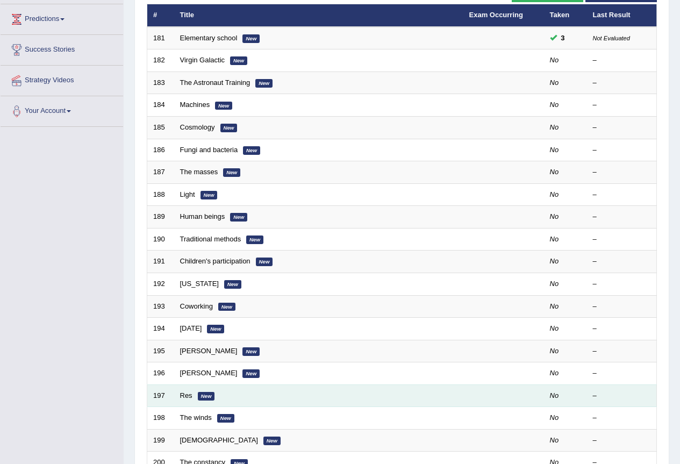
scroll to position [140, 0]
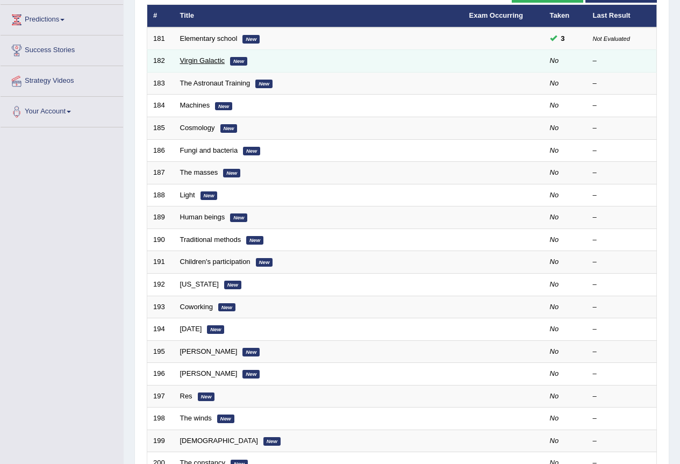
click at [208, 59] on link "Virgin Galactic" at bounding box center [202, 60] width 45 height 8
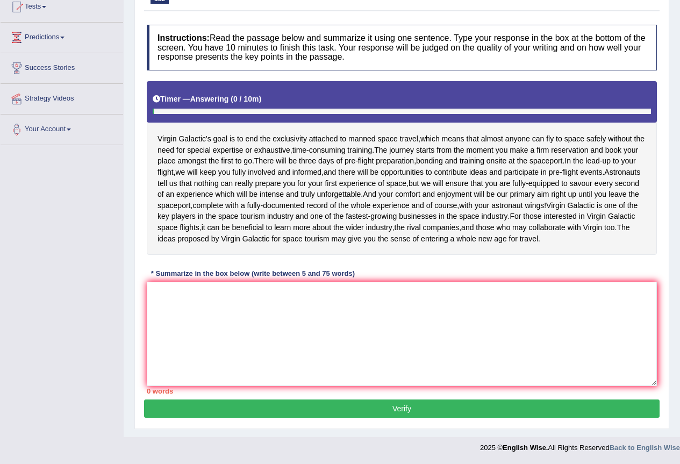
scroll to position [134, 0]
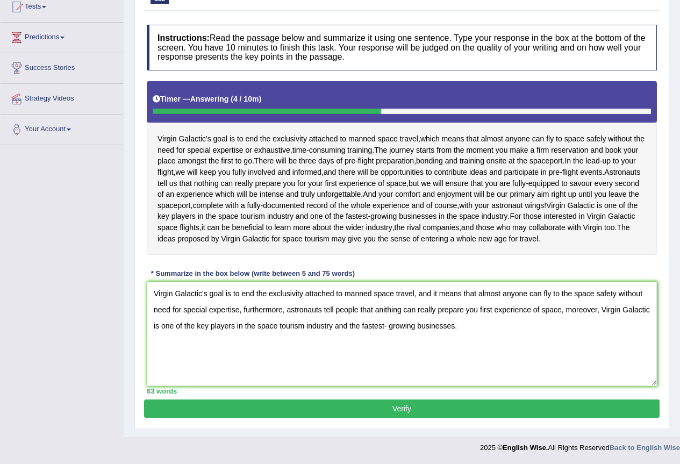
click at [254, 293] on textarea "Virgin Galactic's goal is to end the exclusivity attached to manned space trave…" at bounding box center [402, 334] width 510 height 104
click at [420, 294] on textarea "Virgin Galactic's goal is to finish the exclusivity attached to manned space tr…" at bounding box center [402, 334] width 510 height 104
drag, startPoint x: 532, startPoint y: 293, endPoint x: 520, endPoint y: 293, distance: 11.8
click at [520, 293] on textarea "Virgin Galactic's goal is to finish the exclusivity attached to manned space tr…" at bounding box center [402, 334] width 510 height 104
click at [360, 306] on textarea "Virgin Galactic's goal is to finish the exclusivity attached to manned space tr…" at bounding box center [402, 334] width 510 height 104
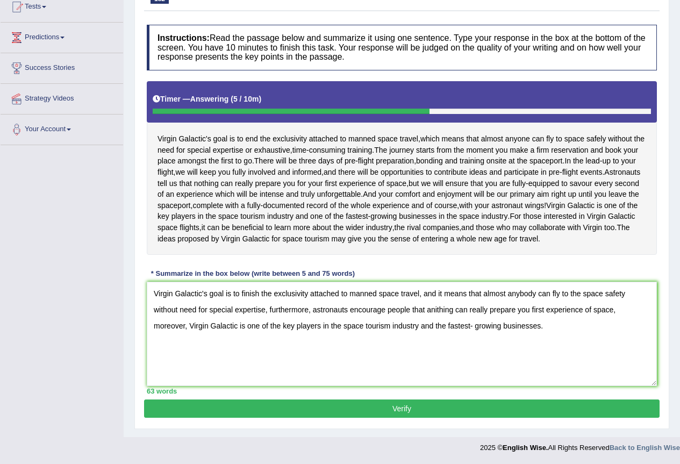
click at [432, 311] on textarea "Virgin Galactic's goal is to finish the exclusivity attached to manned space tr…" at bounding box center [402, 334] width 510 height 104
click at [431, 309] on textarea "Virgin Galactic's goal is to finish the exclusivity attached to manned space tr…" at bounding box center [402, 334] width 510 height 104
click at [612, 311] on textarea "Virgin Galactic's goal is to finish the exclusivity attached to manned space tr…" at bounding box center [402, 334] width 510 height 104
click at [590, 313] on textarea "Virgin Galactic's goal is to finish the exclusivity attached to manned space tr…" at bounding box center [402, 334] width 510 height 104
click at [591, 314] on textarea "Virgin Galactic's goal is to finish the exclusivity attached to manned space tr…" at bounding box center [402, 334] width 510 height 104
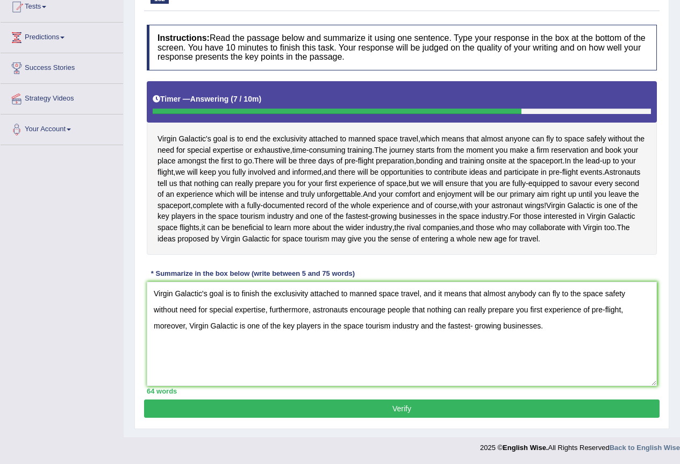
click at [620, 310] on textarea "Virgin Galactic's goal is to finish the exclusivity attached to manned space tr…" at bounding box center [402, 334] width 510 height 104
click at [622, 310] on textarea "Virgin Galactic's goal is to finish the exclusivity attached to manned space tr…" at bounding box center [402, 334] width 510 height 104
type textarea "Virgin Galactic's goal is to finish the exclusivity attached to manned space tr…"
click at [371, 406] on button "Verify" at bounding box center [402, 409] width 516 height 18
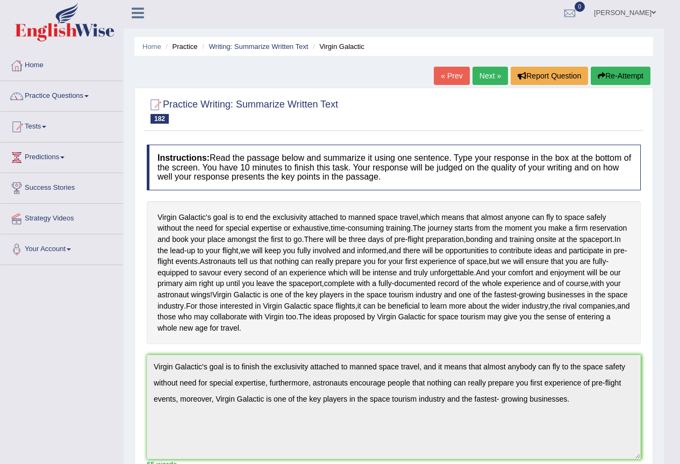
scroll to position [0, 0]
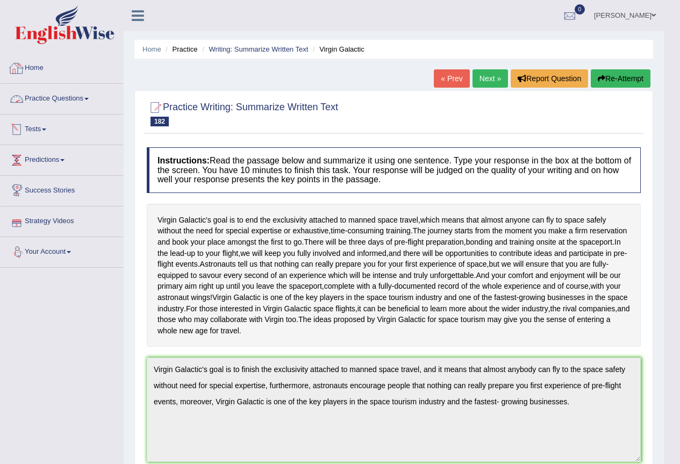
click at [35, 70] on link "Home" at bounding box center [62, 66] width 123 height 27
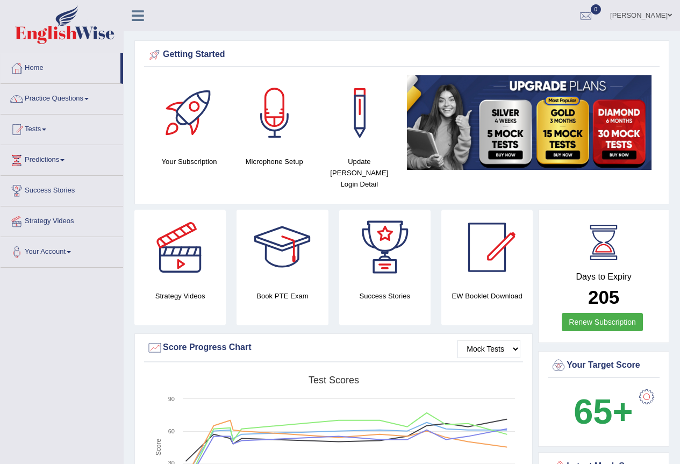
click at [59, 99] on link "Practice Questions" at bounding box center [62, 97] width 123 height 27
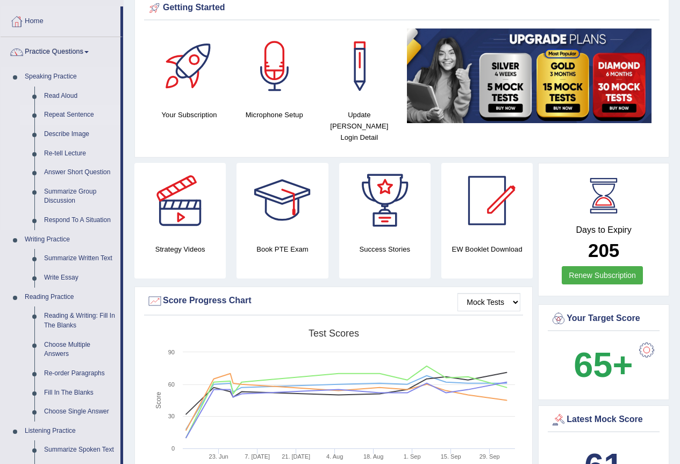
scroll to position [108, 0]
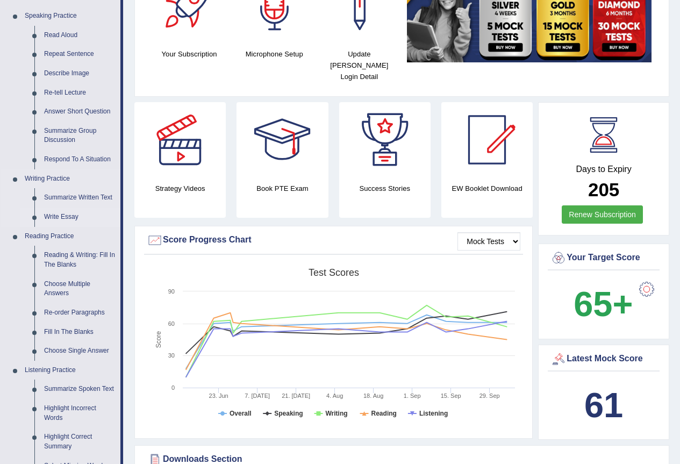
click at [69, 216] on link "Write Essay" at bounding box center [79, 217] width 81 height 19
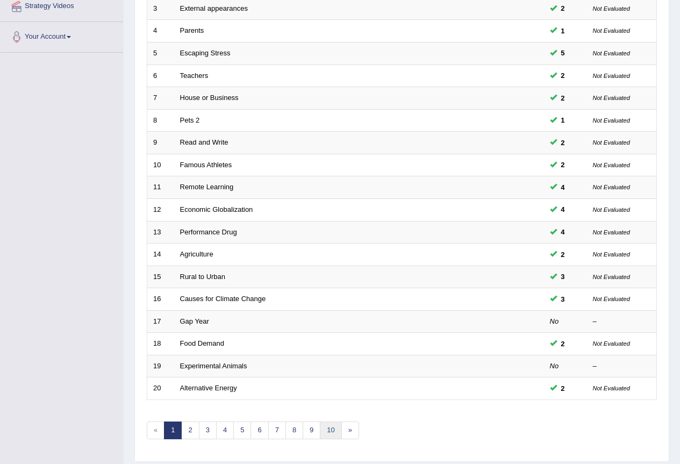
click at [338, 427] on link "10" at bounding box center [331, 431] width 22 height 18
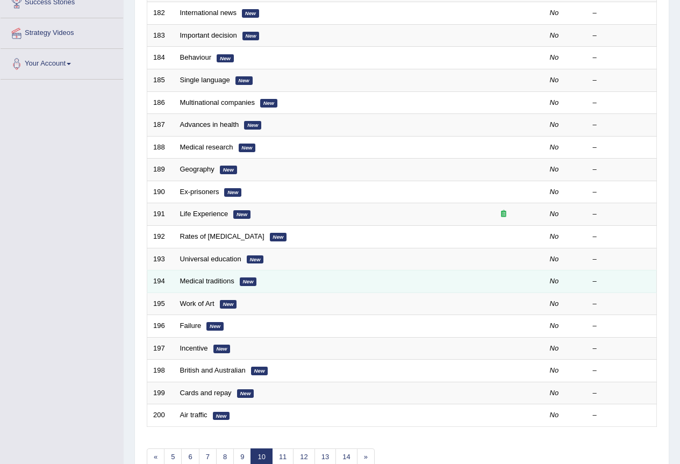
scroll to position [215, 0]
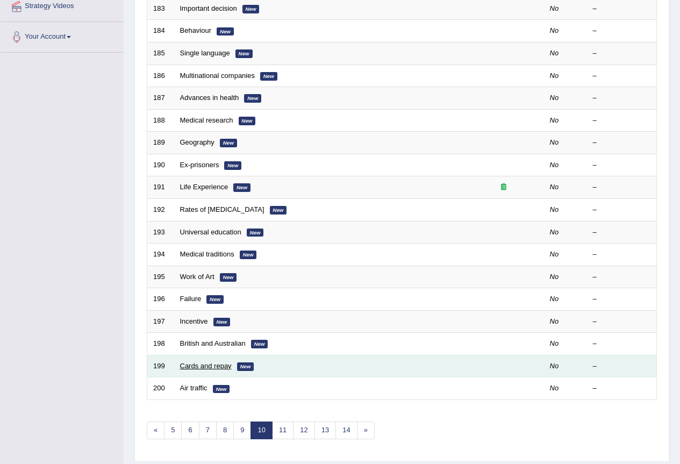
click at [218, 368] on link "Cards and repay" at bounding box center [206, 366] width 52 height 8
